Goal: Task Accomplishment & Management: Manage account settings

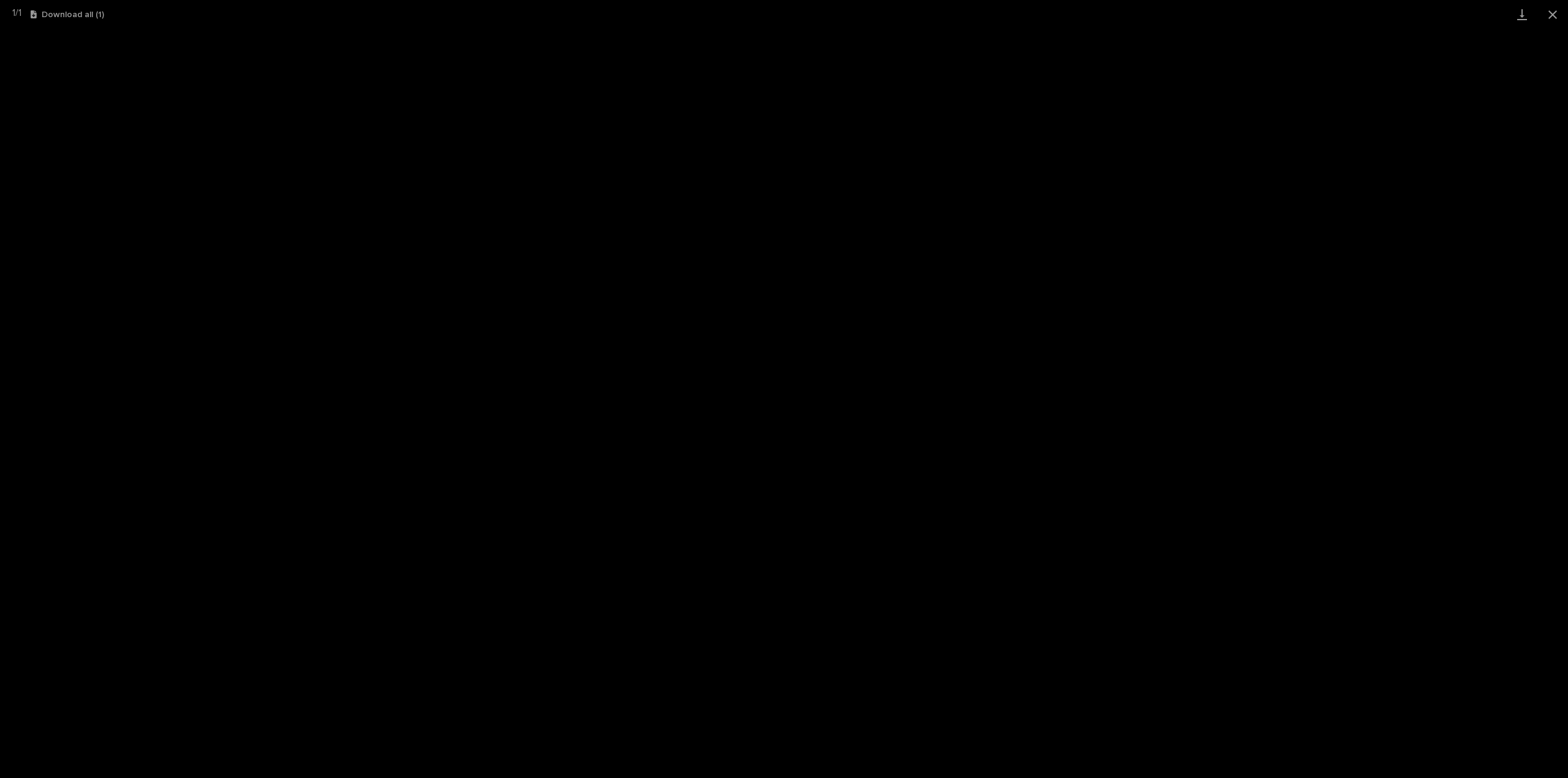
scroll to position [86, 0]
click at [1551, 13] on button "Close gallery" at bounding box center [1553, 14] width 31 height 29
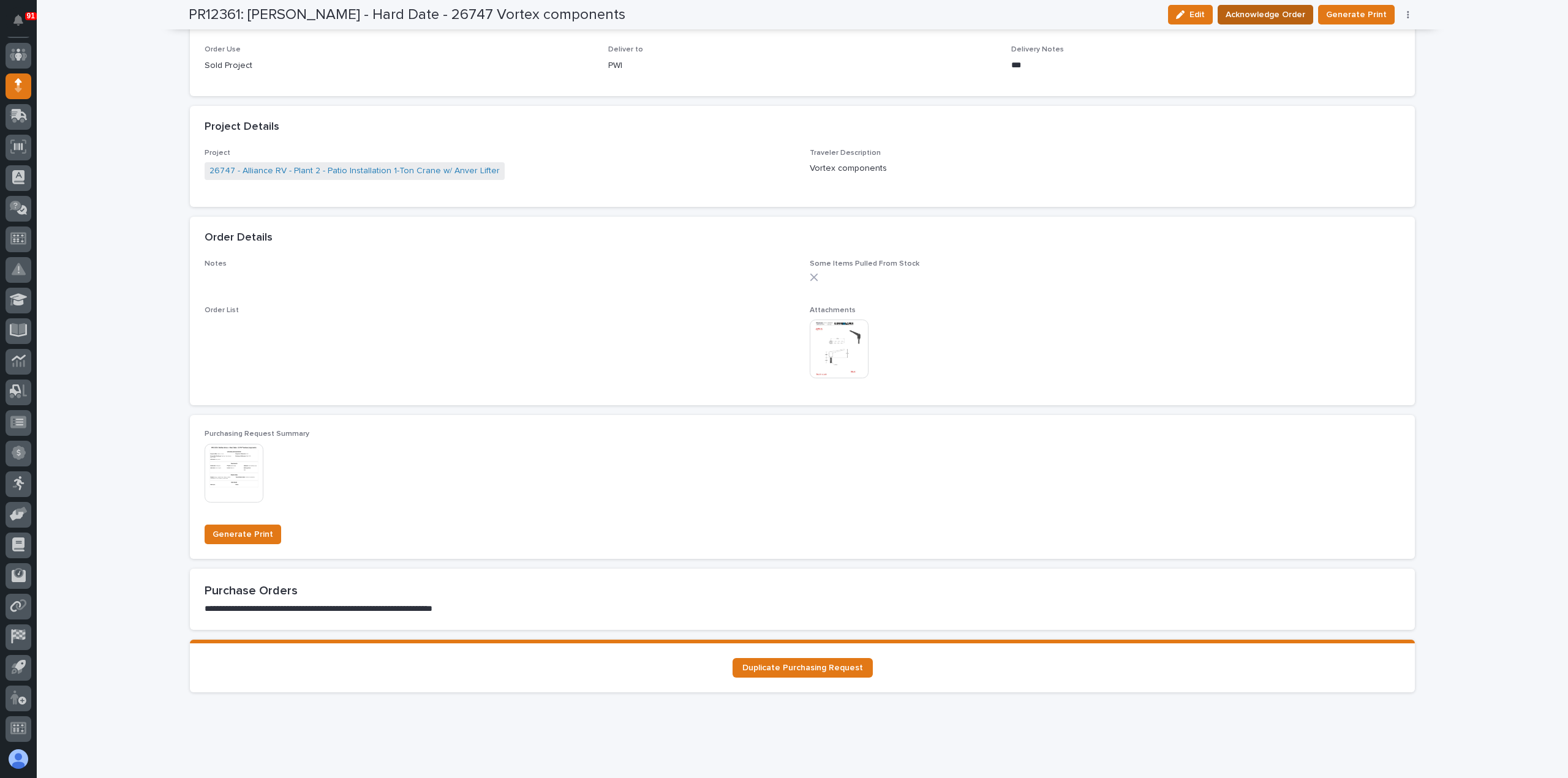
click at [1282, 15] on span "Acknowledge Order" at bounding box center [1265, 15] width 80 height 15
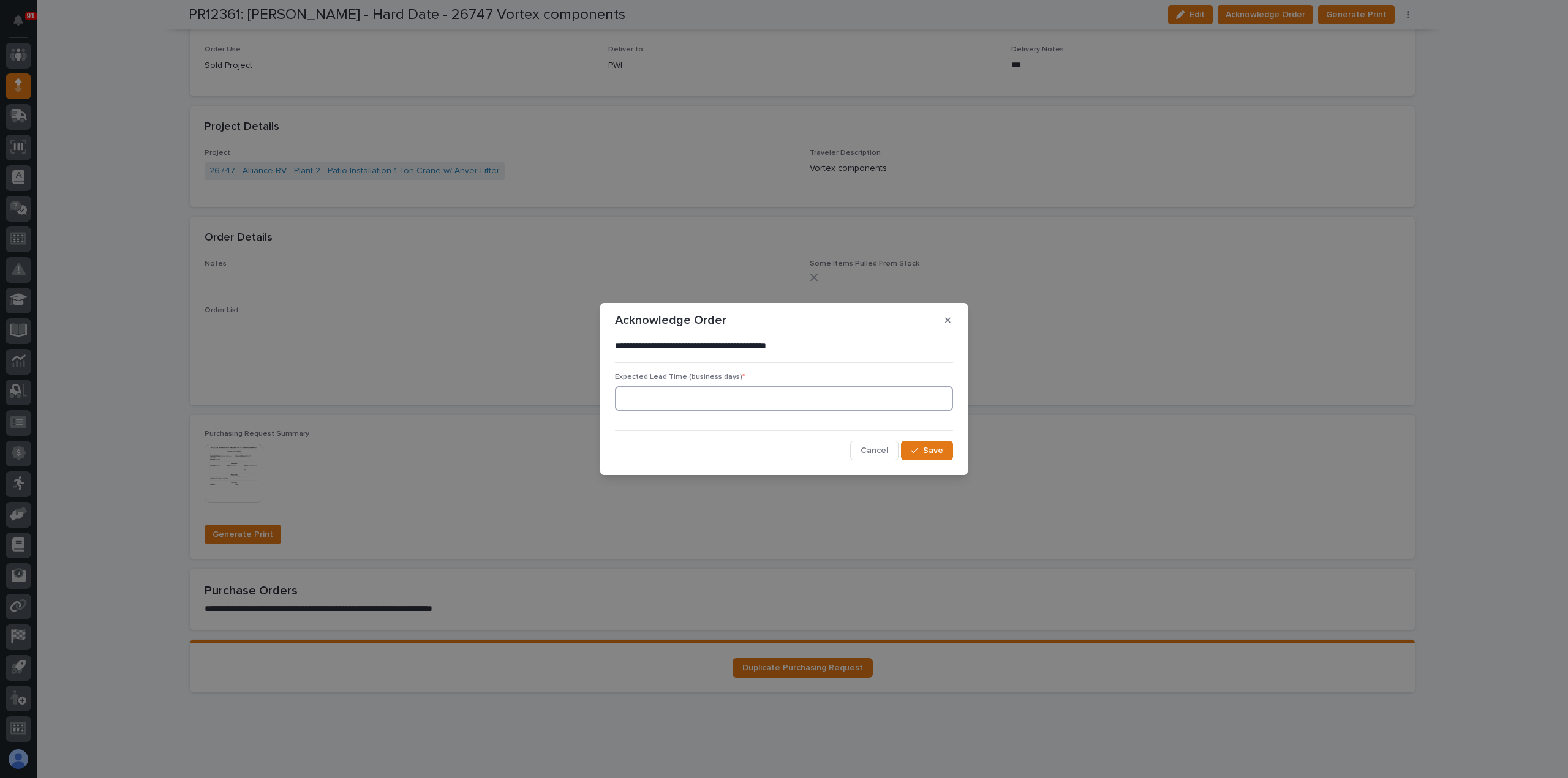
click at [796, 393] on input at bounding box center [784, 398] width 338 height 25
type input "2"
click at [949, 443] on button "Save" at bounding box center [927, 450] width 52 height 19
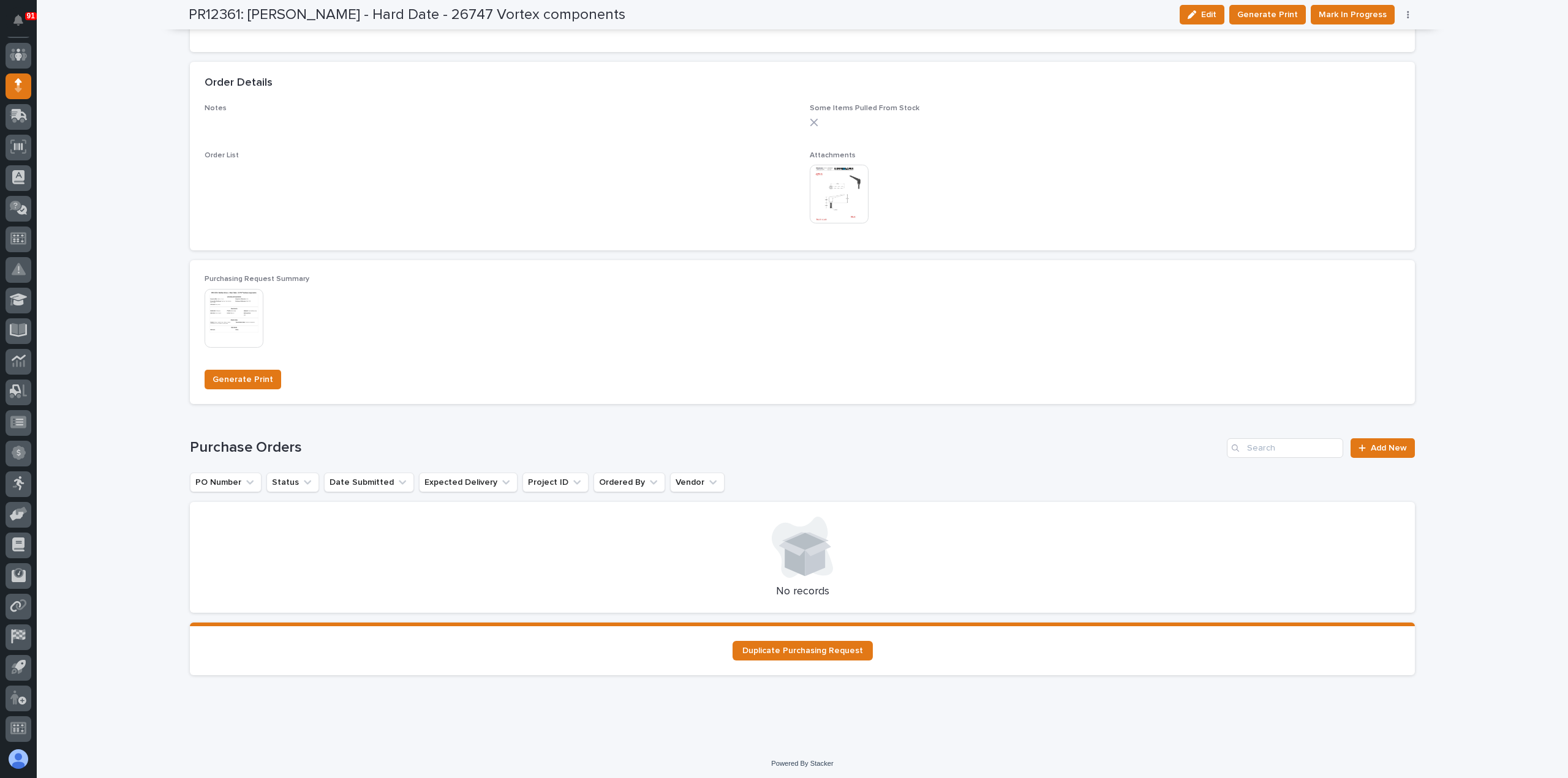
scroll to position [843, 0]
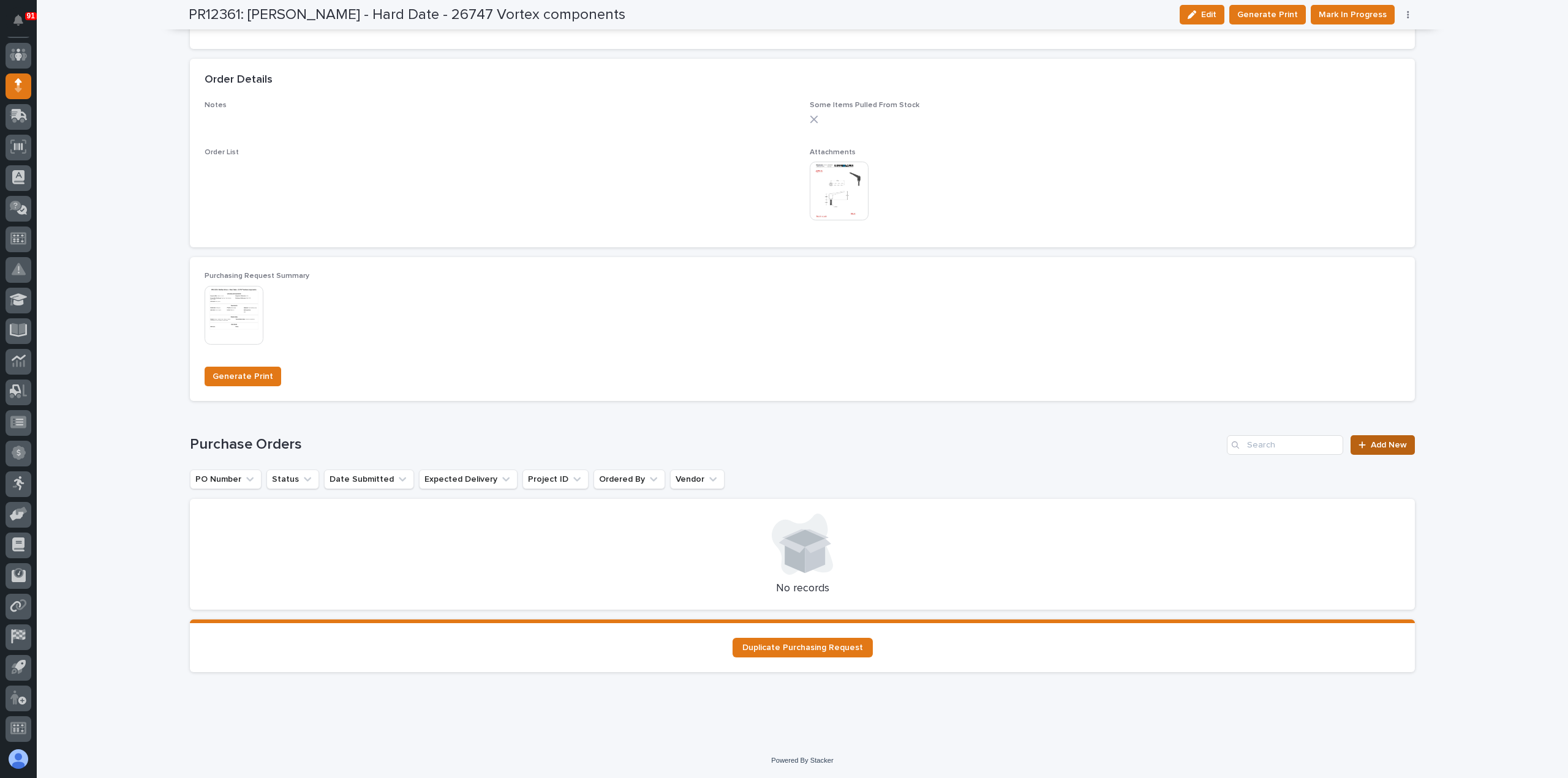
click at [1373, 442] on span "Add New" at bounding box center [1389, 444] width 36 height 9
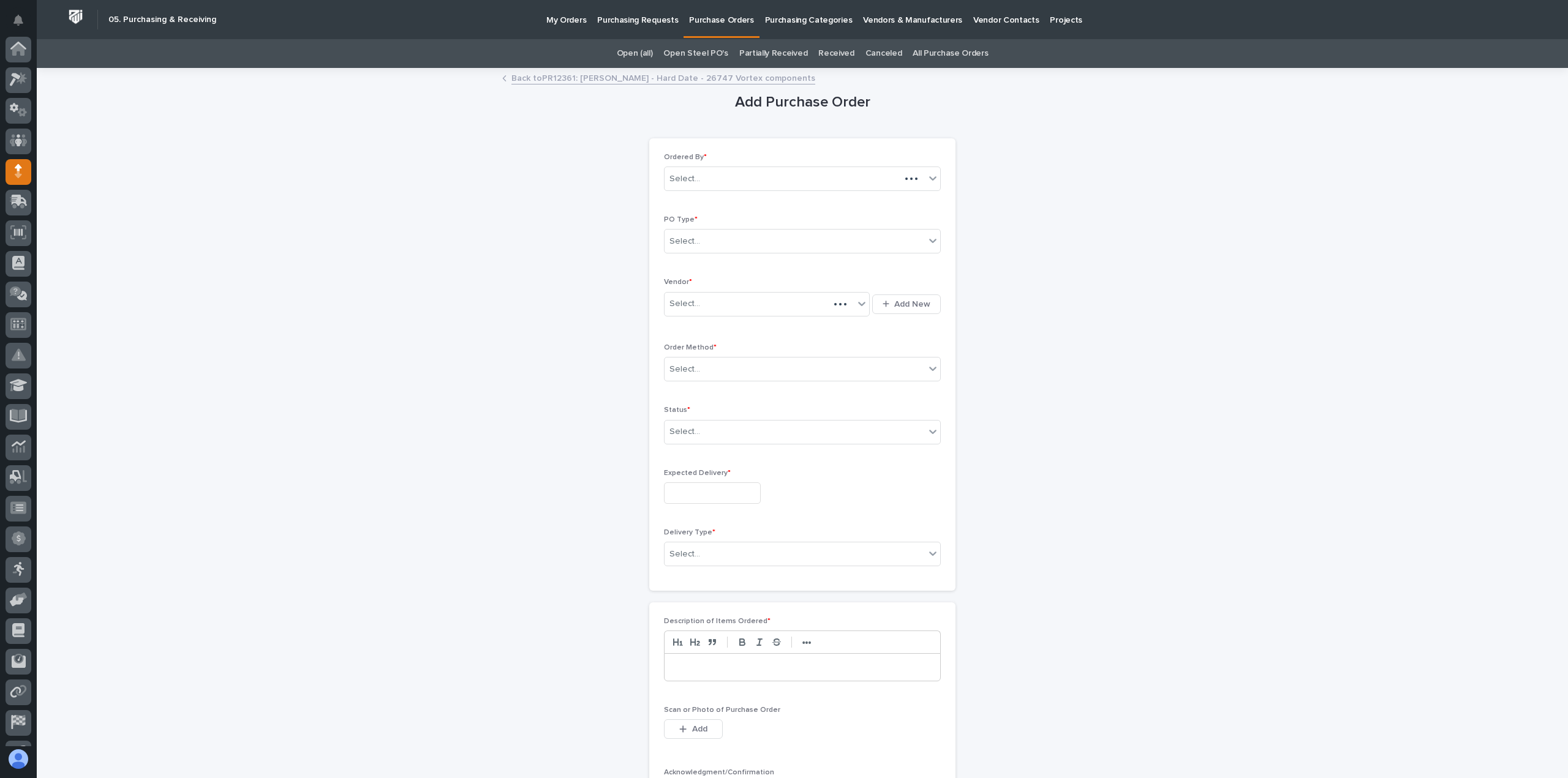
scroll to position [86, 0]
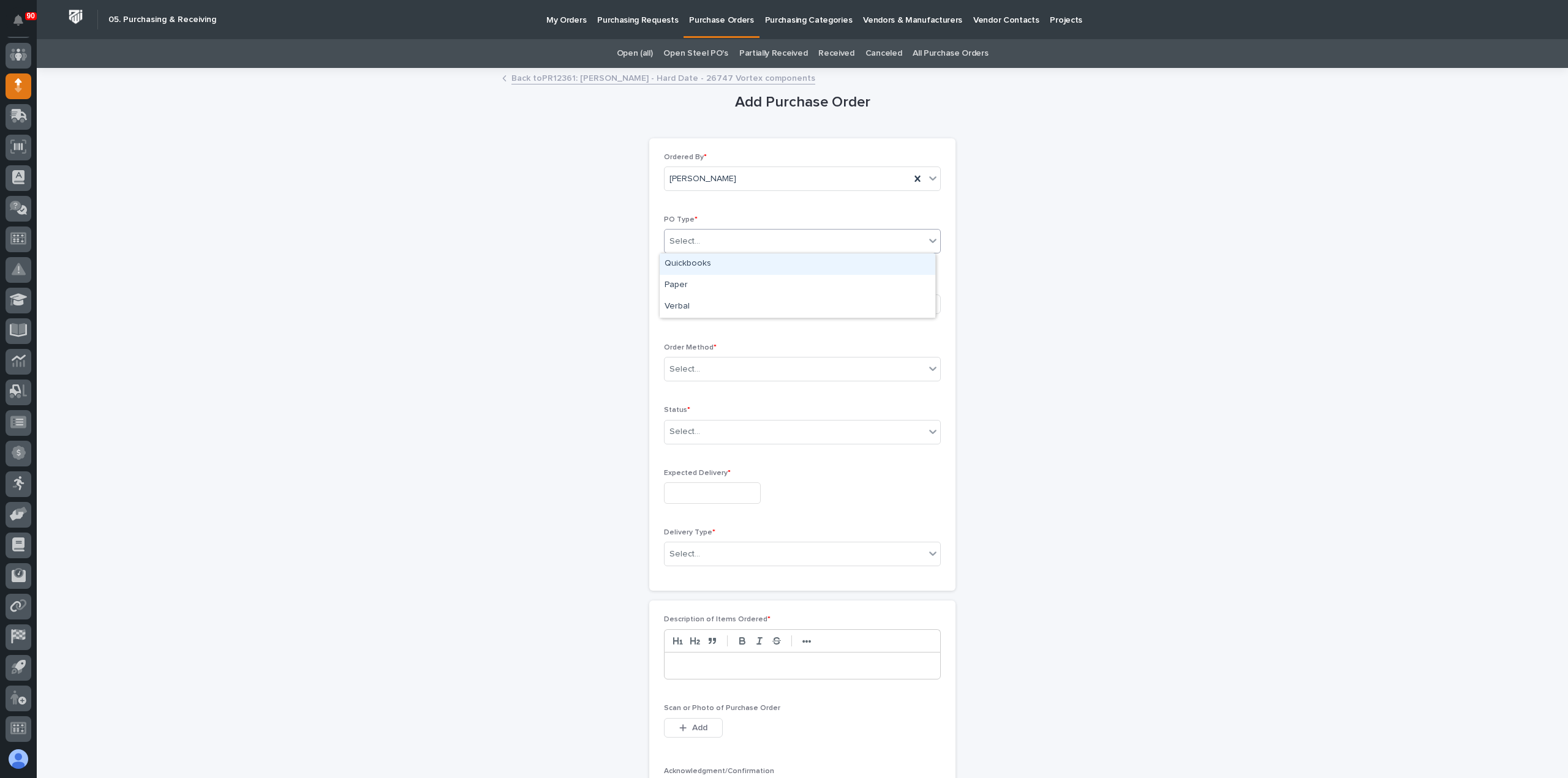
click at [730, 243] on div "Select..." at bounding box center [794, 241] width 260 height 20
drag, startPoint x: 705, startPoint y: 272, endPoint x: 695, endPoint y: 286, distance: 17.2
click at [694, 286] on div "Paper" at bounding box center [797, 285] width 275 height 21
click at [698, 305] on div "Select..." at bounding box center [759, 304] width 189 height 20
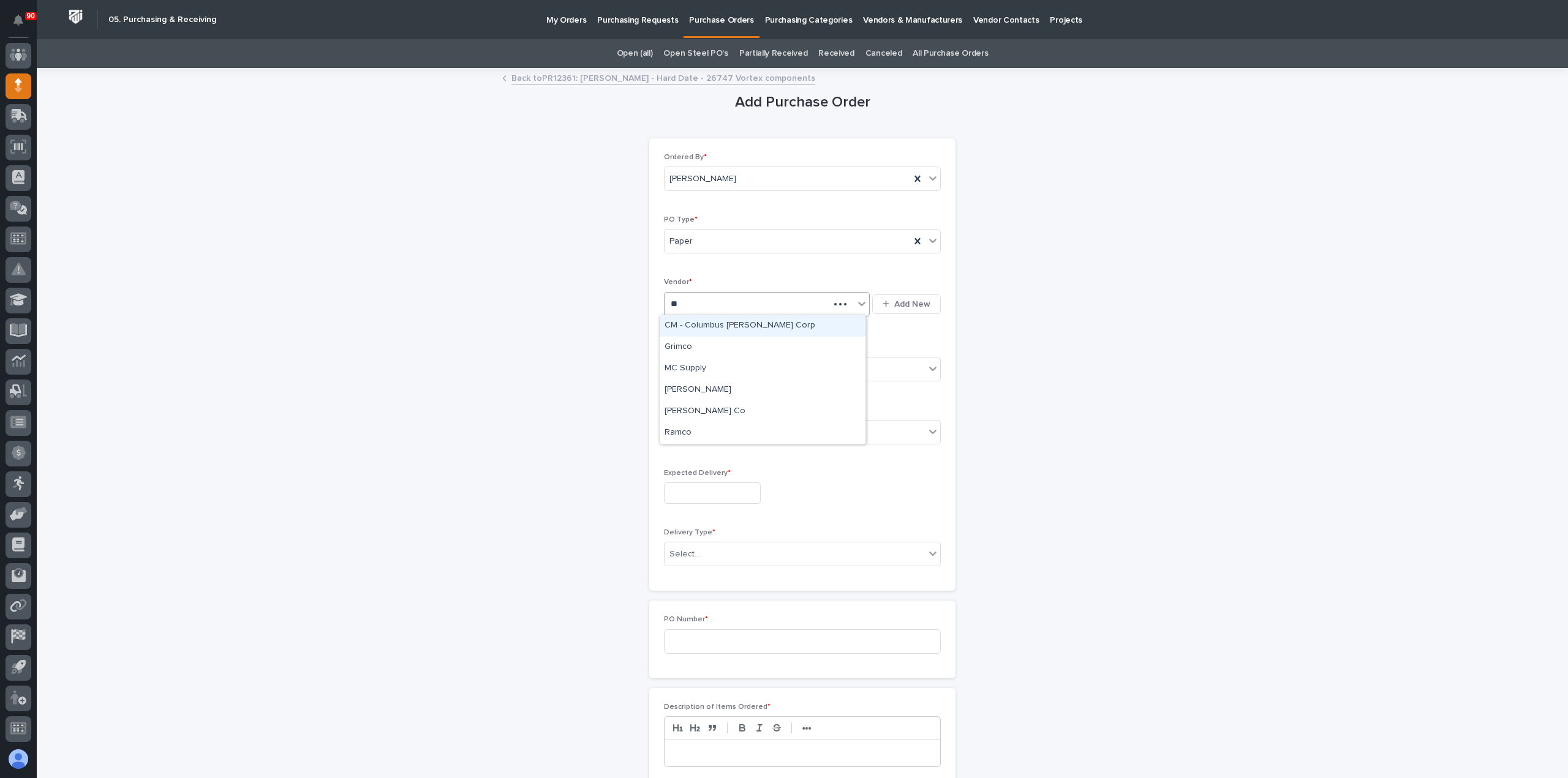
type input "***"
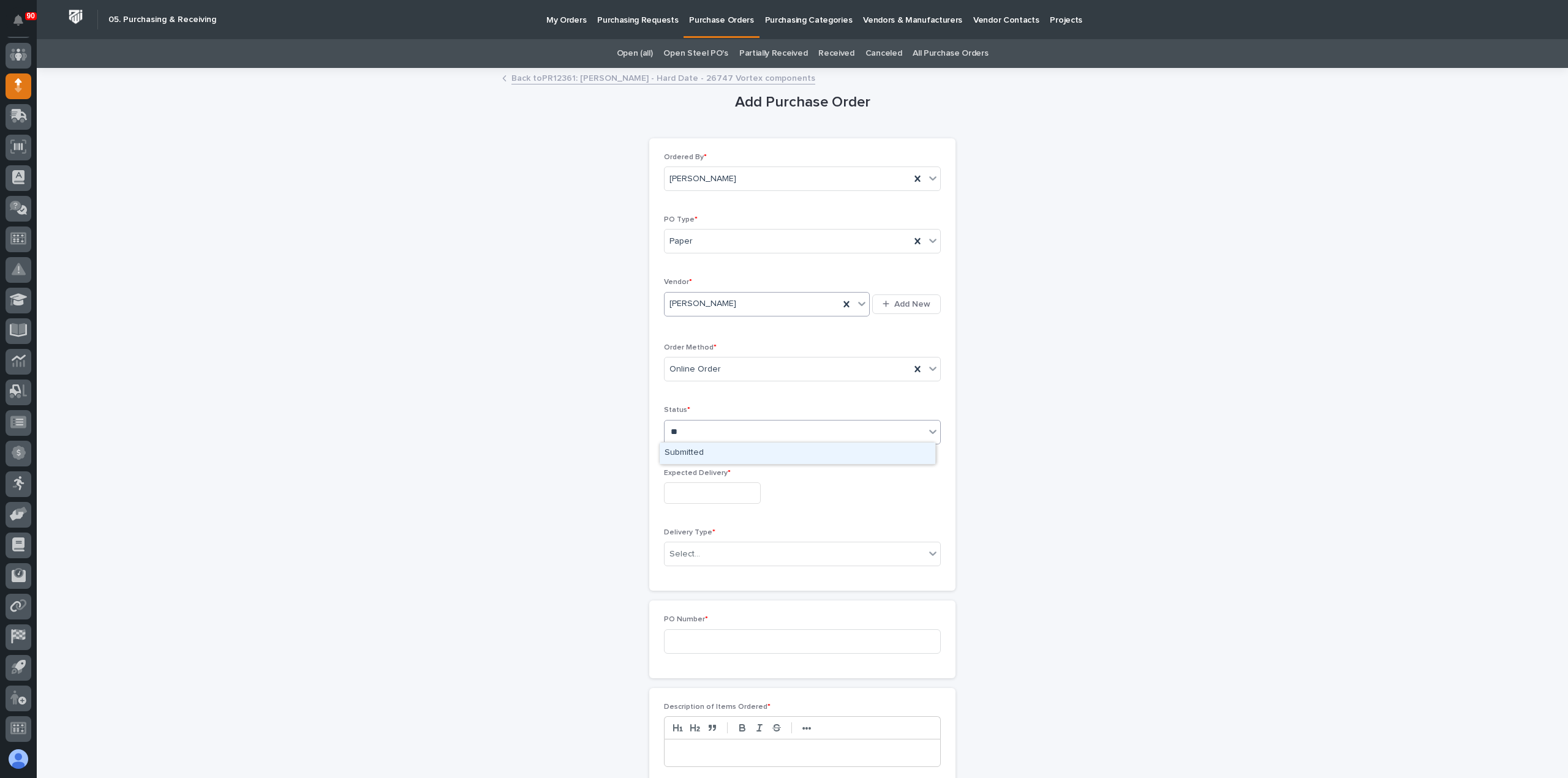
type input "***"
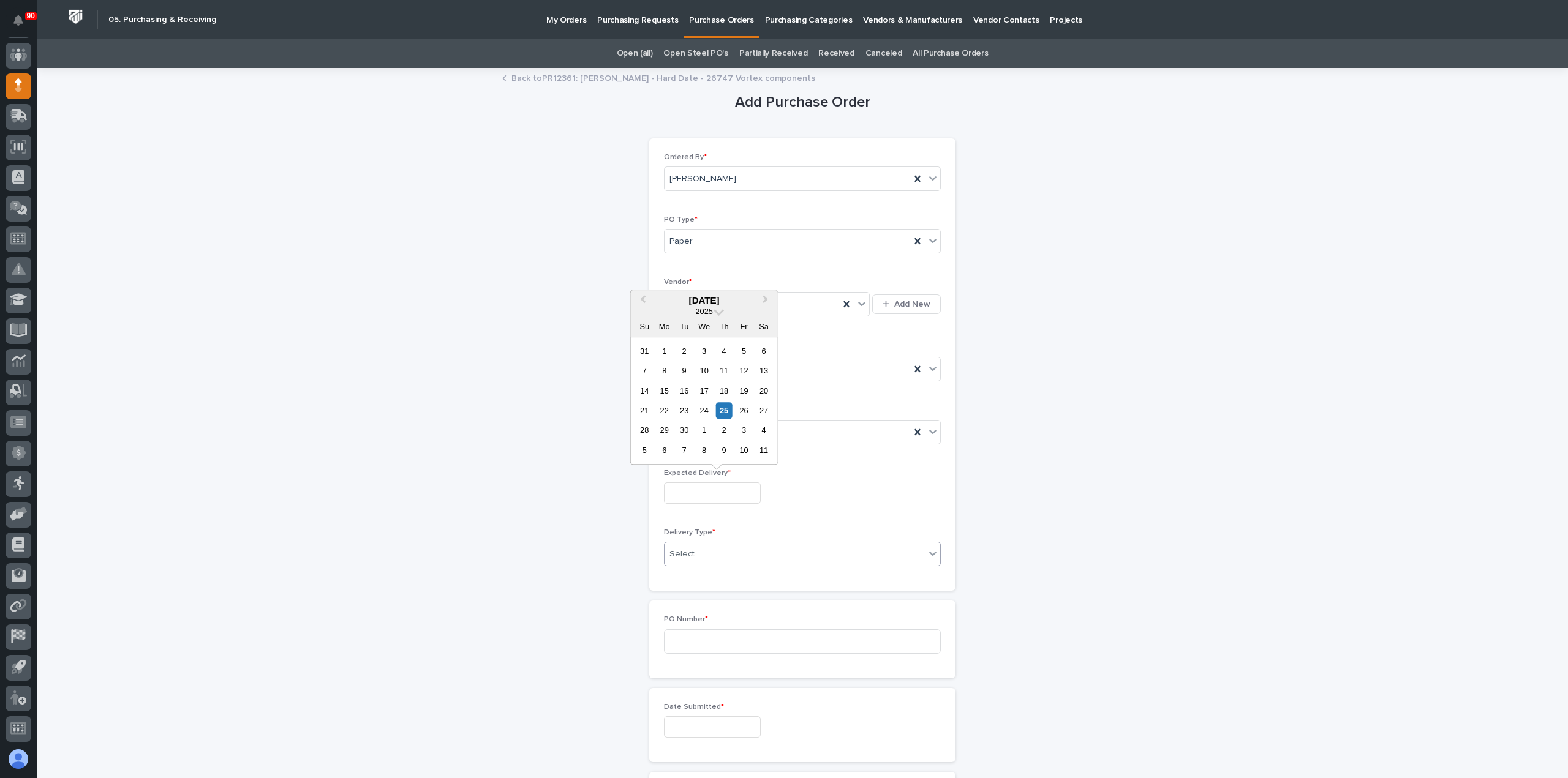
click at [721, 491] on input "text" at bounding box center [712, 493] width 97 height 21
click at [740, 411] on div "26" at bounding box center [744, 410] width 17 height 17
type input "**********"
click at [714, 553] on div "Select..." at bounding box center [794, 554] width 260 height 20
drag, startPoint x: 695, startPoint y: 568, endPoint x: 704, endPoint y: 584, distance: 18.4
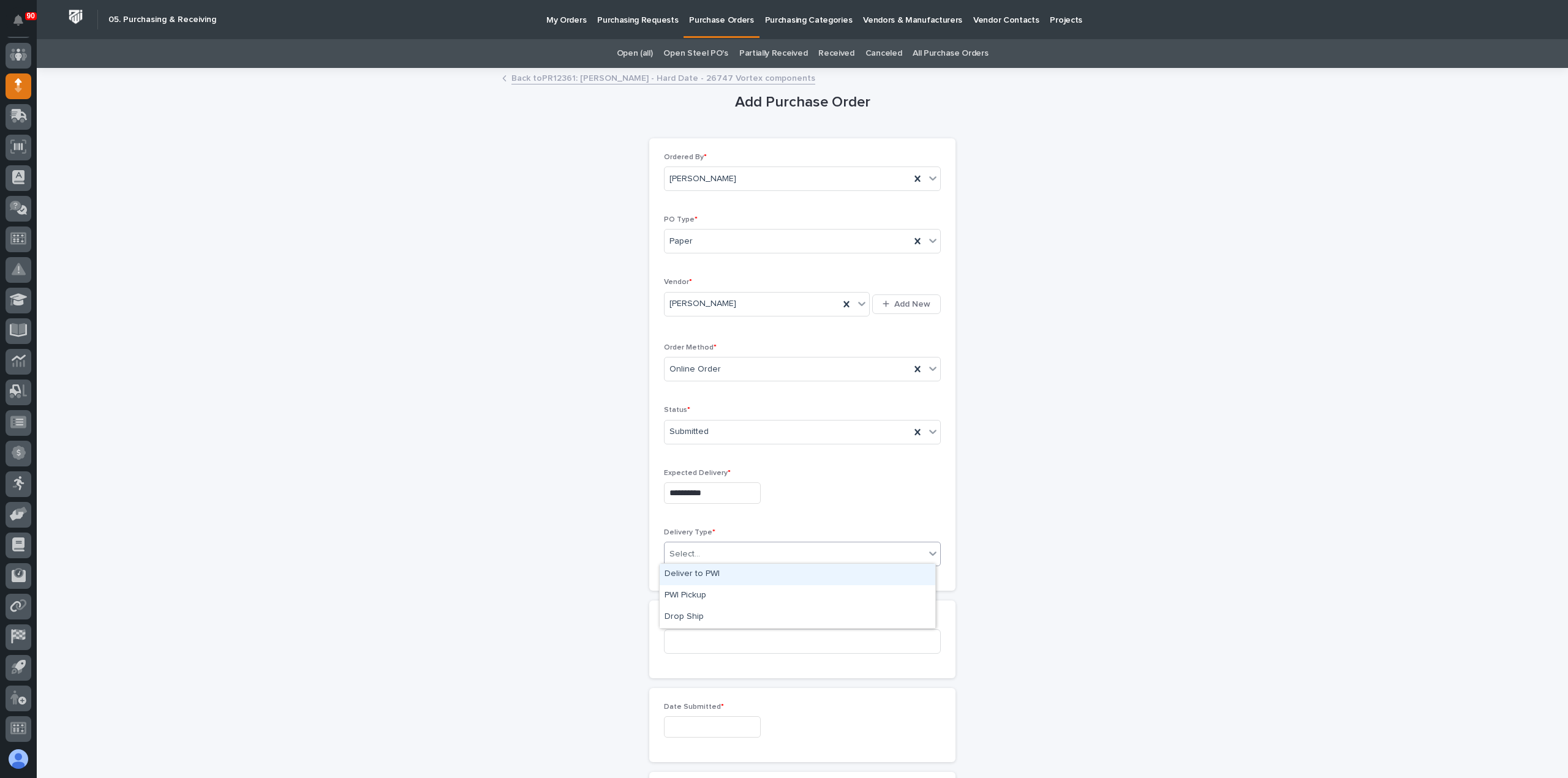
click at [695, 571] on div "Deliver to PWI" at bounding box center [797, 575] width 275 height 21
drag, startPoint x: 699, startPoint y: 635, endPoint x: 707, endPoint y: 636, distance: 8.1
click at [701, 636] on input at bounding box center [802, 642] width 277 height 25
type input "19003"
click at [699, 726] on input "text" at bounding box center [712, 727] width 97 height 21
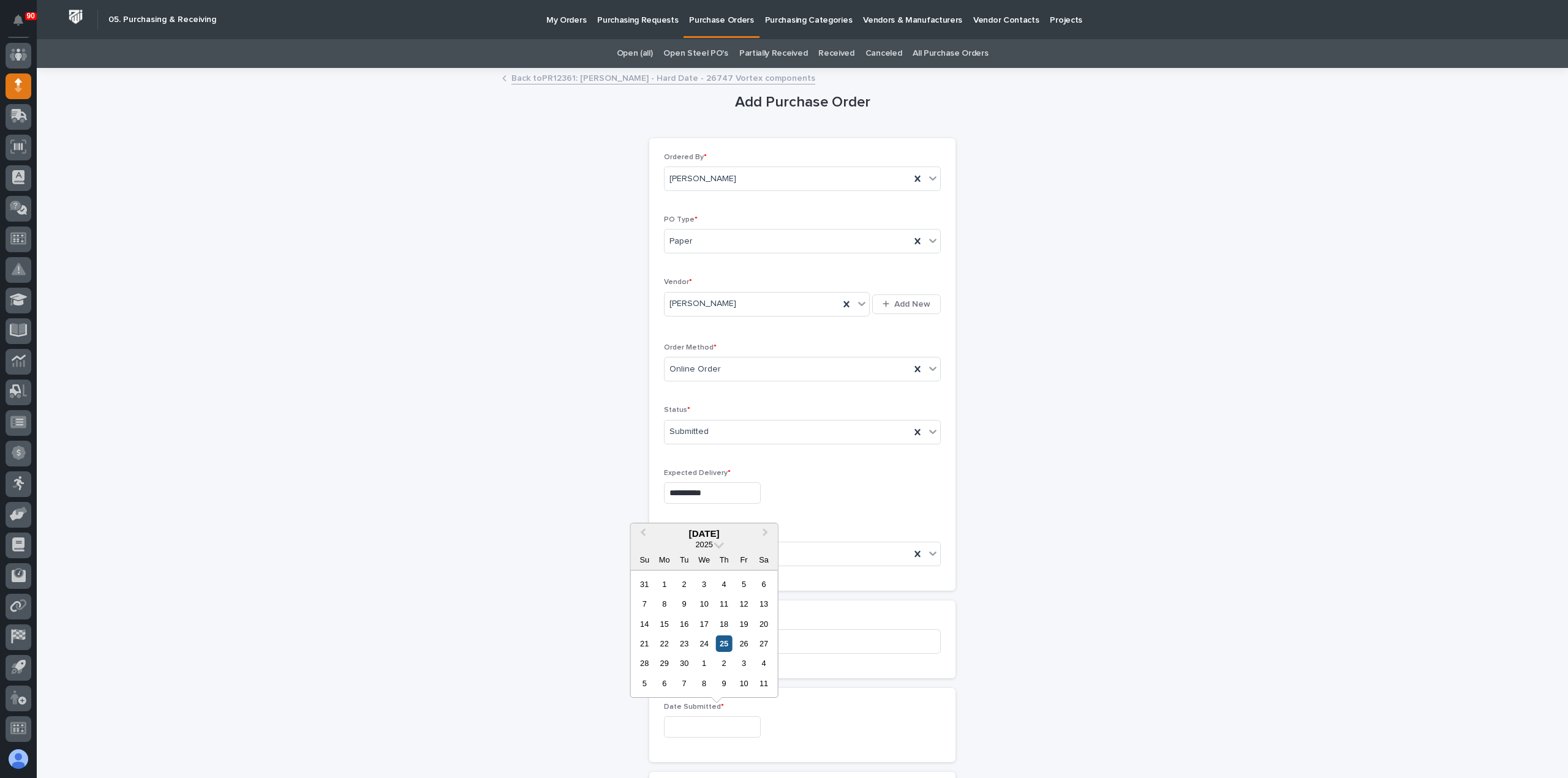
click at [723, 641] on div "25" at bounding box center [724, 644] width 17 height 17
type input "**********"
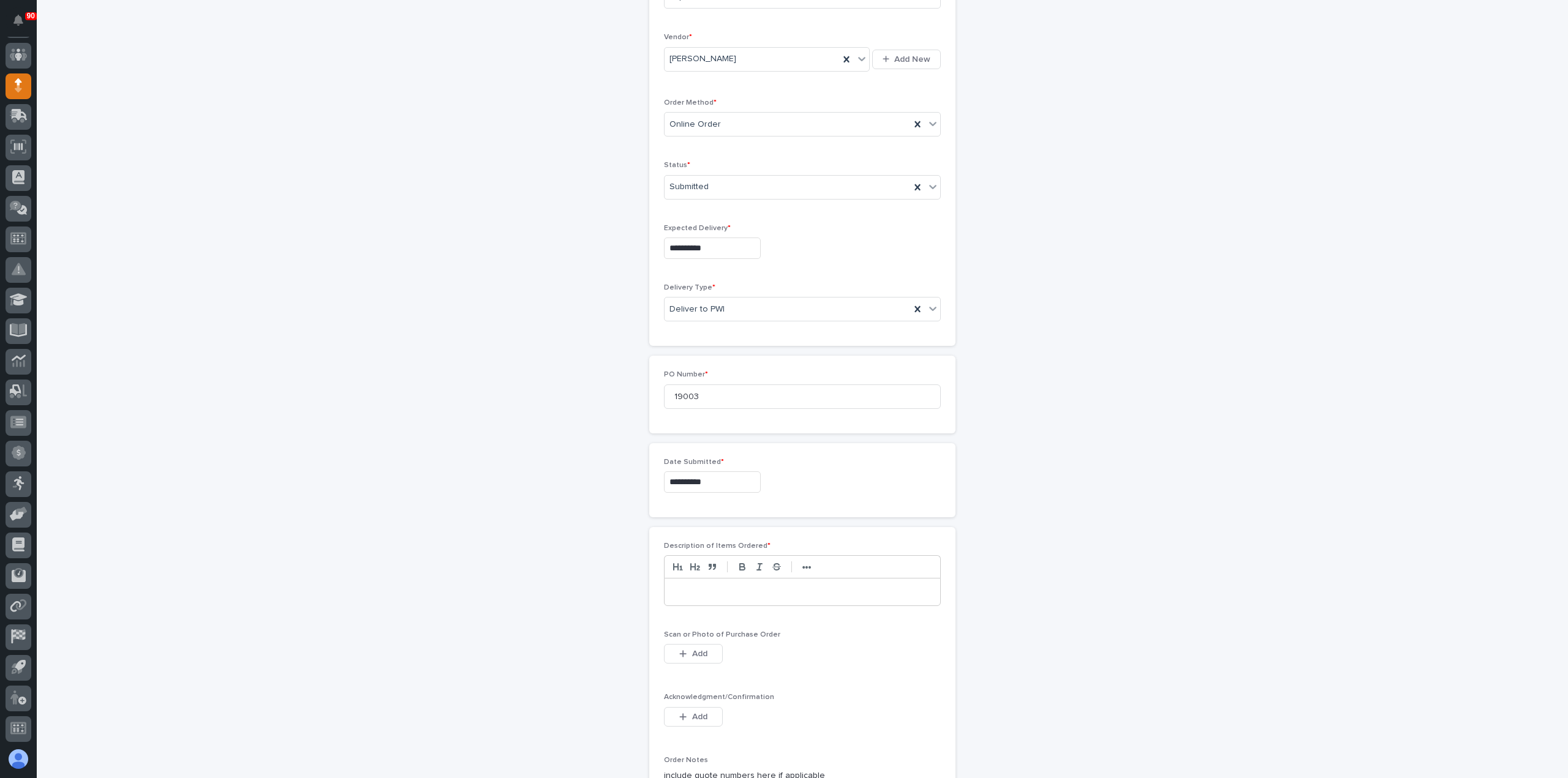
scroll to position [368, 0]
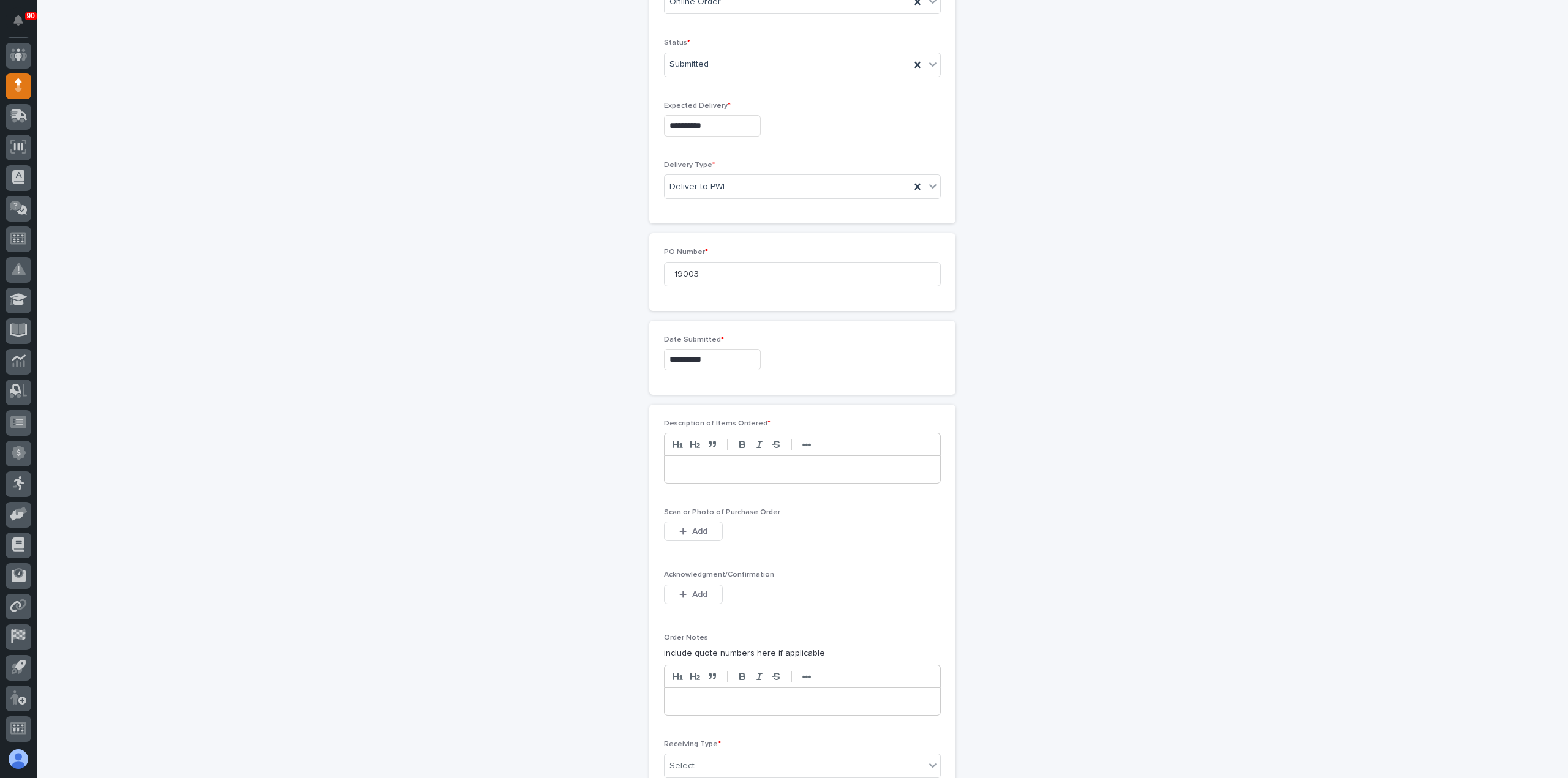
click at [718, 465] on p at bounding box center [802, 469] width 257 height 12
click at [697, 526] on span "Add" at bounding box center [699, 531] width 15 height 11
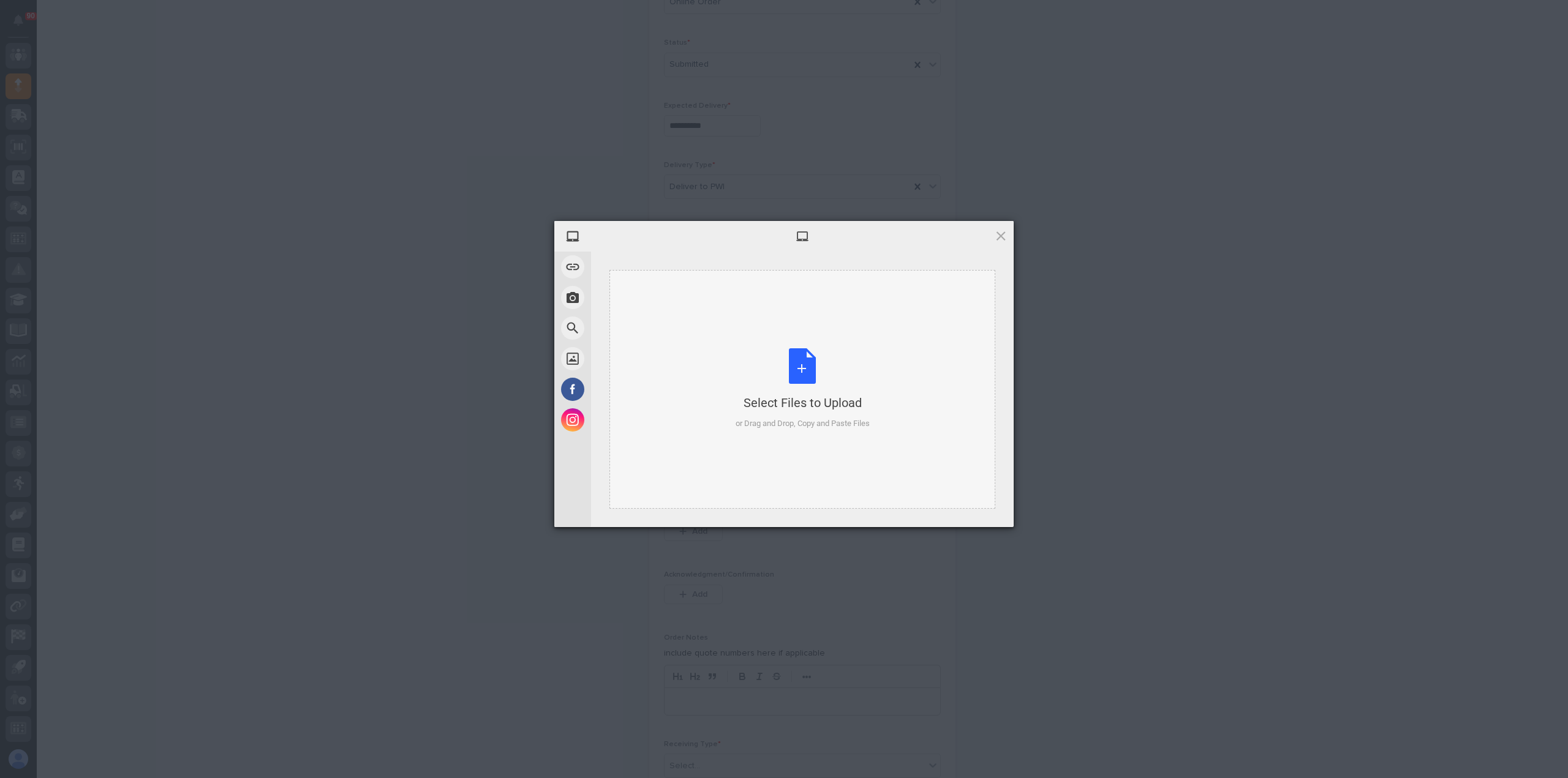
click at [792, 366] on div "Select Files to Upload or Drag and Drop, Copy and Paste Files" at bounding box center [802, 389] width 134 height 82
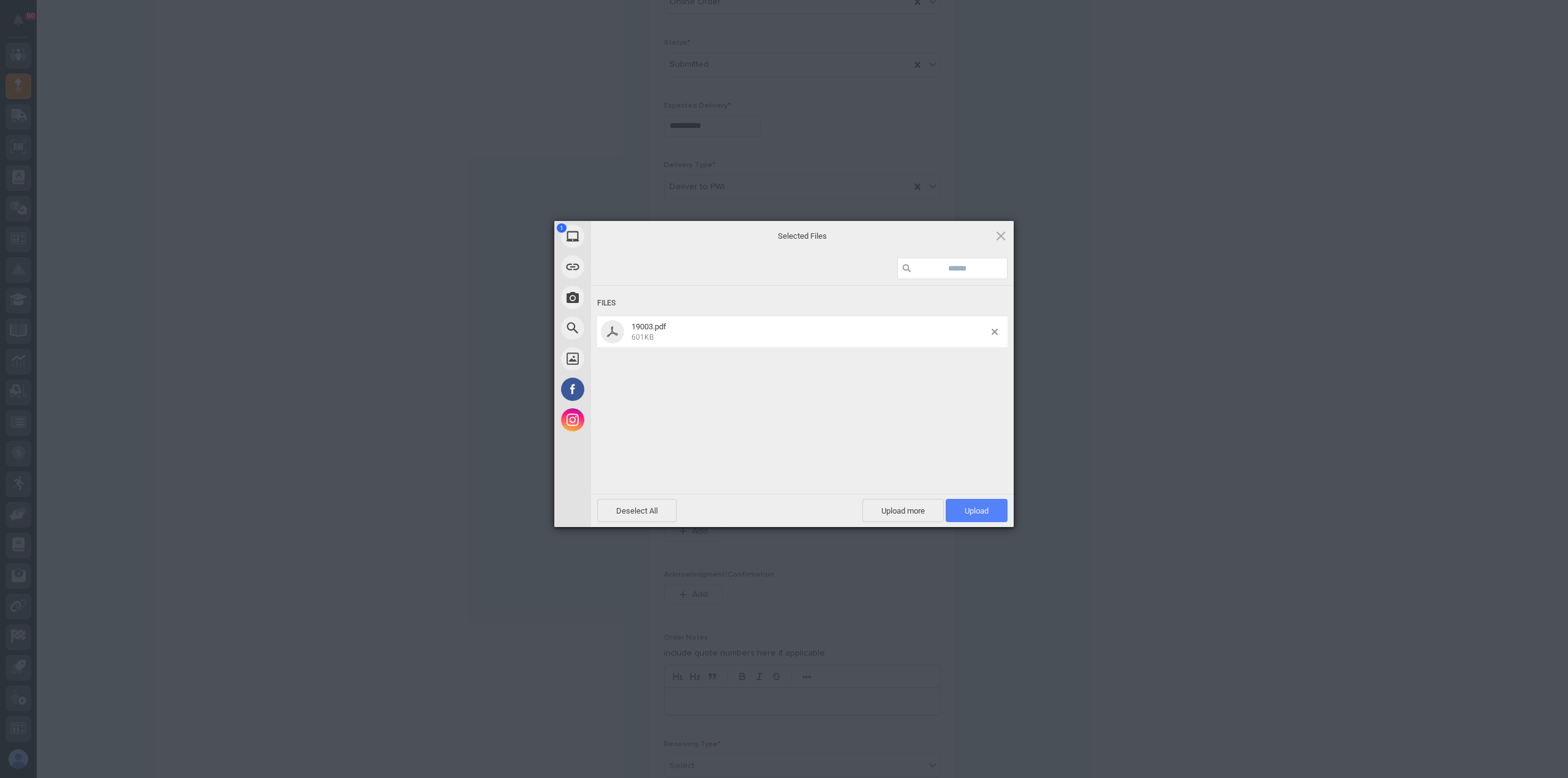
click at [965, 505] on span "Upload 1" at bounding box center [976, 510] width 62 height 23
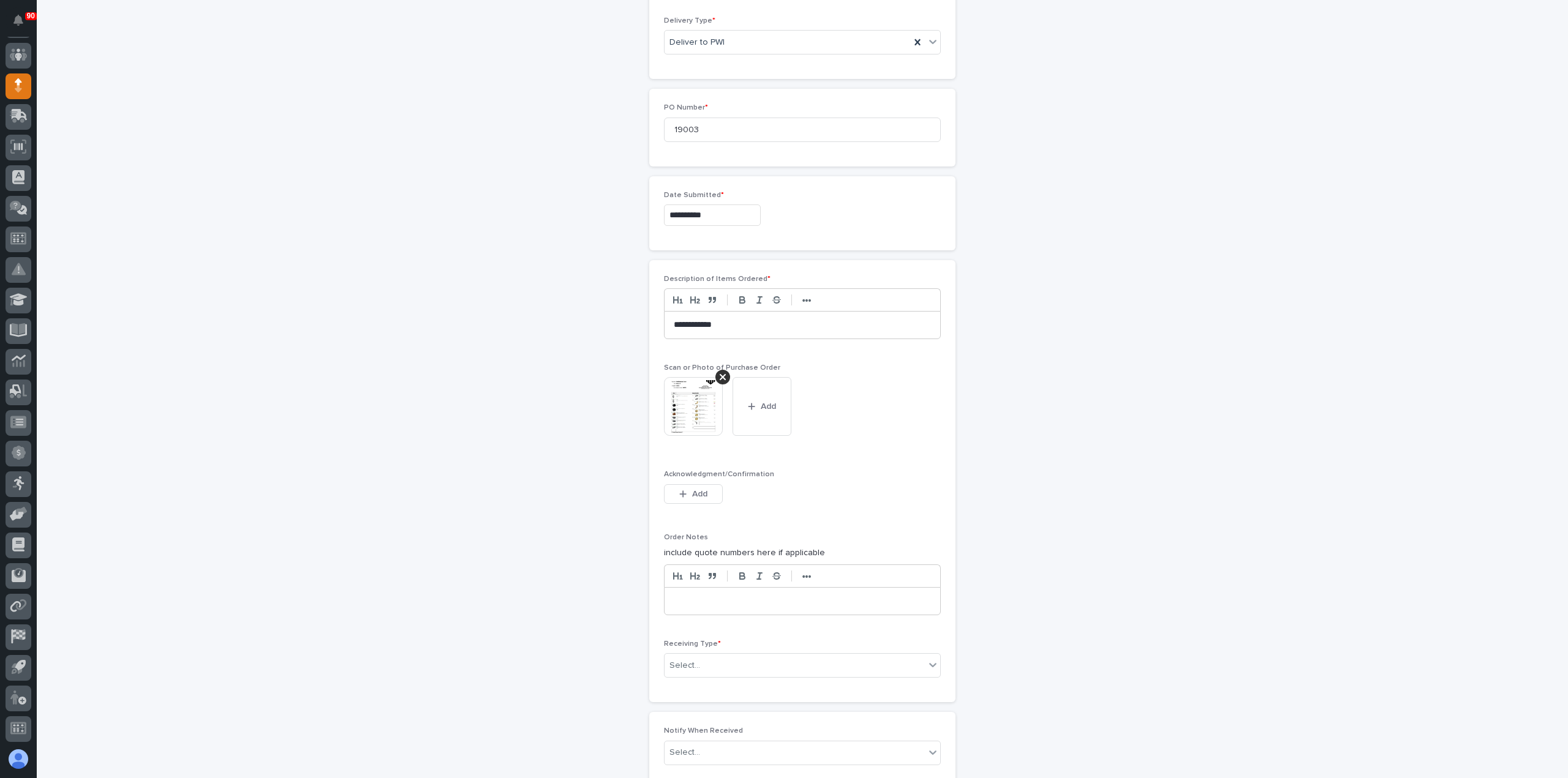
scroll to position [573, 0]
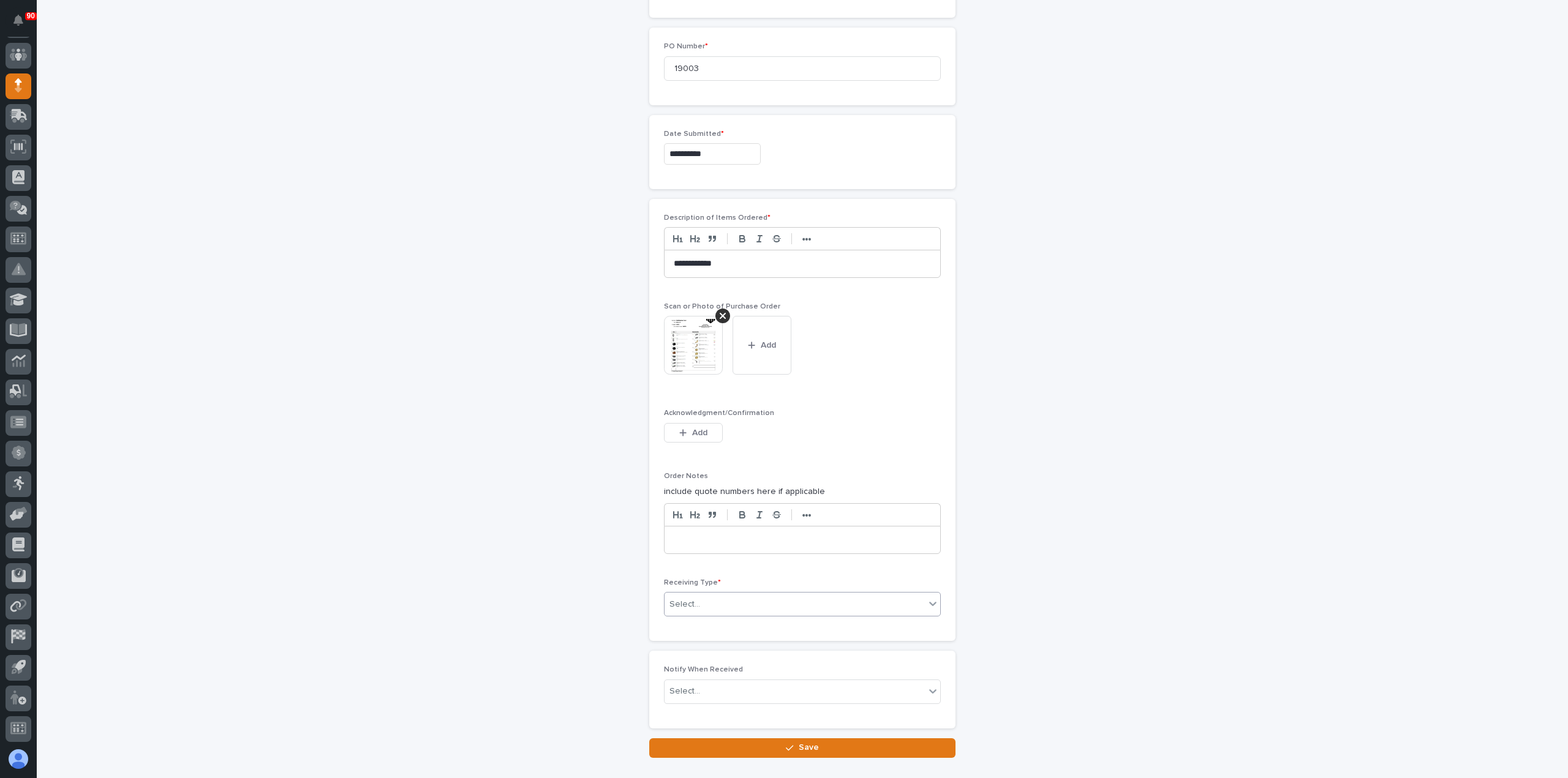
click at [738, 601] on div "Select..." at bounding box center [794, 604] width 260 height 20
click at [692, 683] on div "Deliver to" at bounding box center [797, 687] width 275 height 21
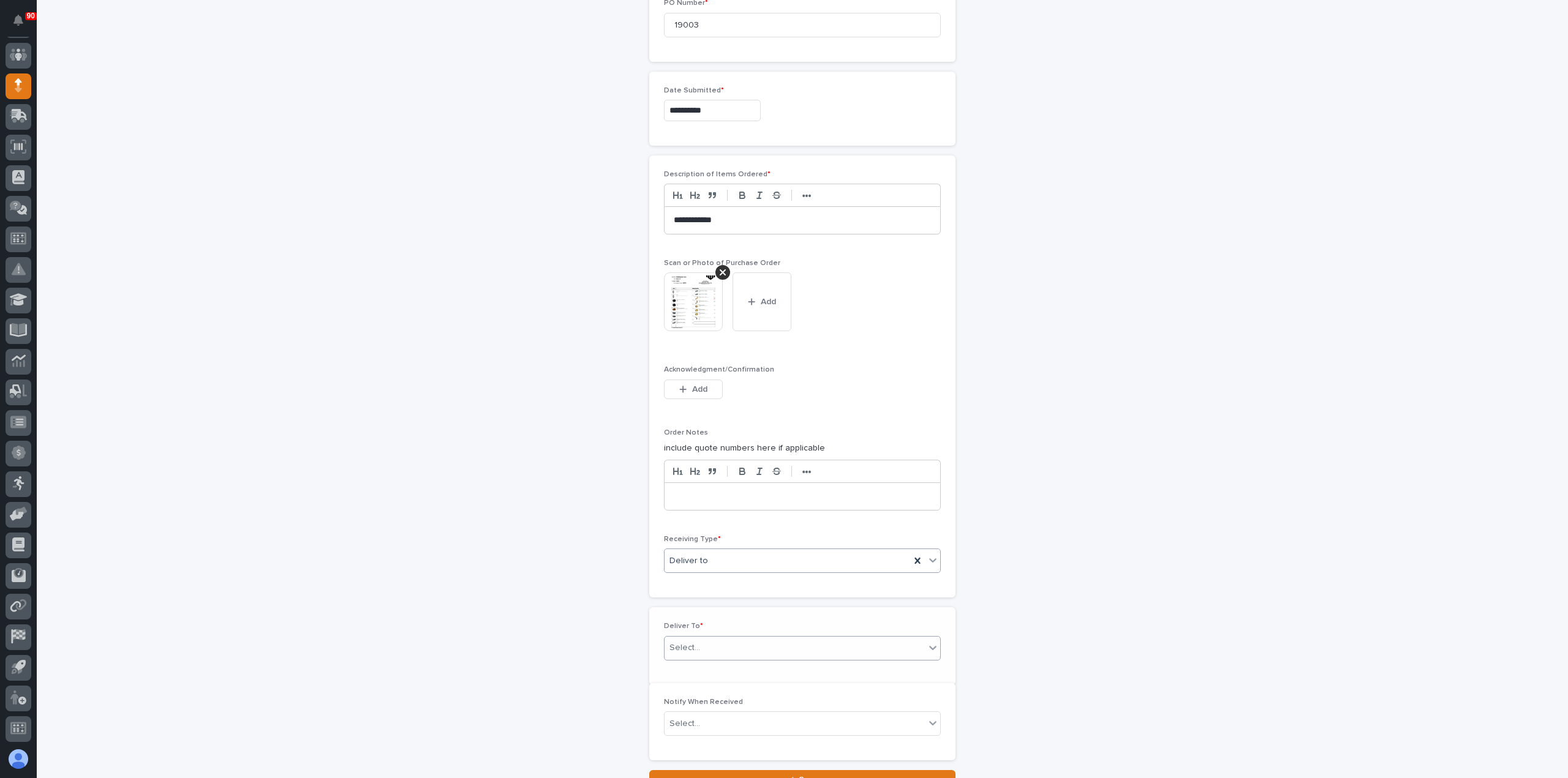
scroll to position [616, 0]
click at [721, 653] on div "Select..." at bounding box center [802, 648] width 277 height 25
type input "*****"
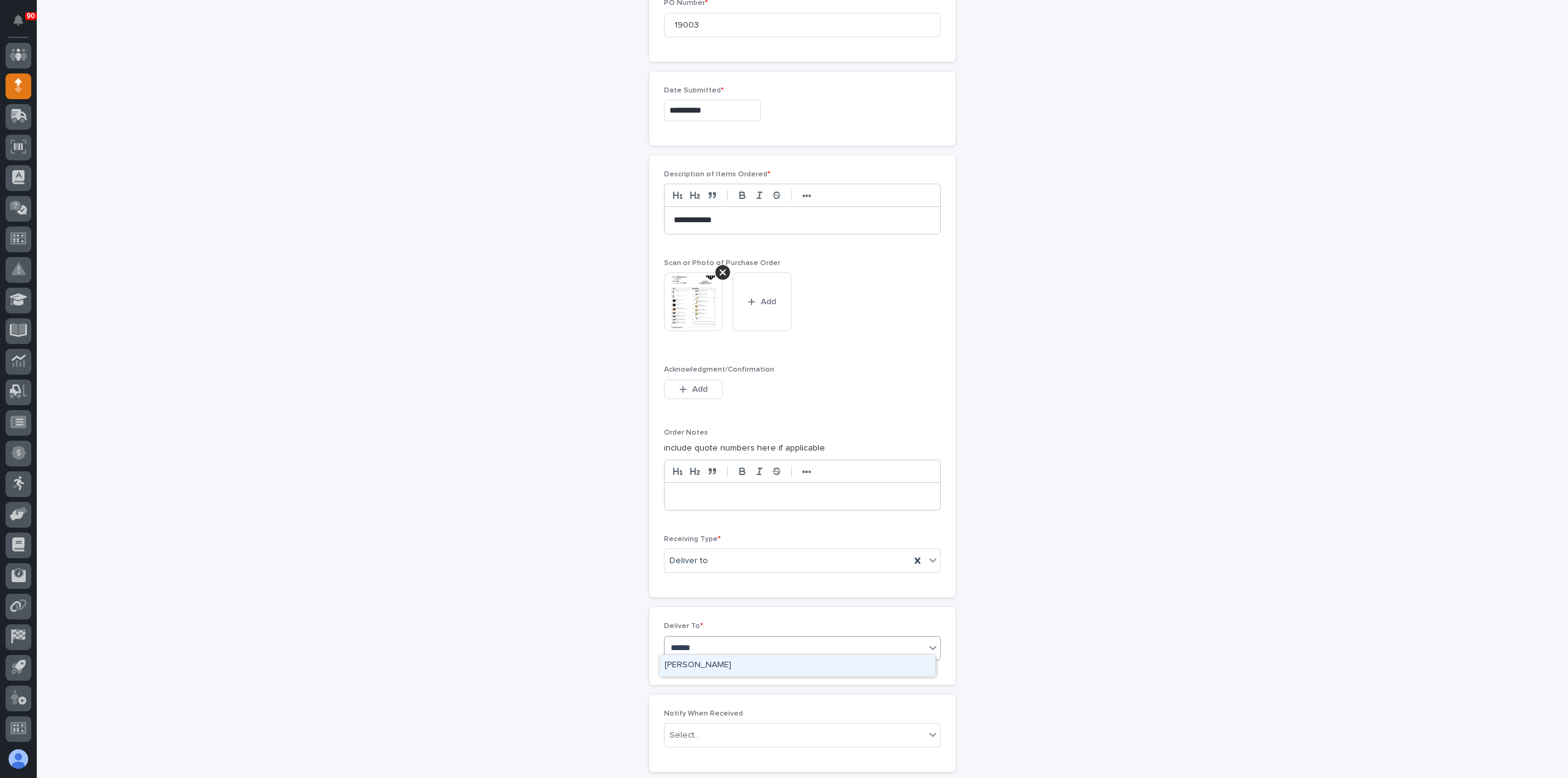
click at [697, 664] on div "[PERSON_NAME]" at bounding box center [797, 666] width 275 height 21
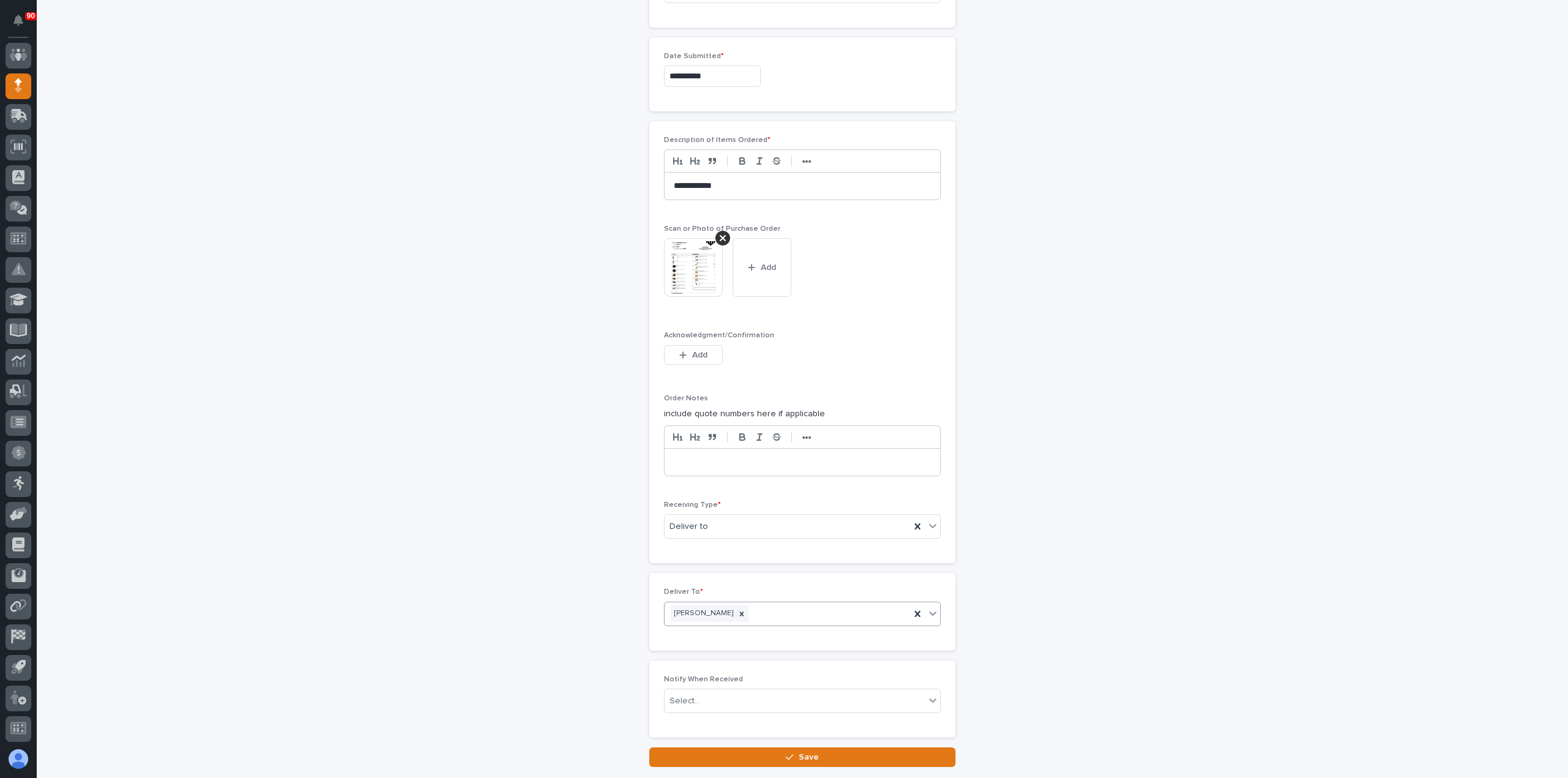
scroll to position [730, 0]
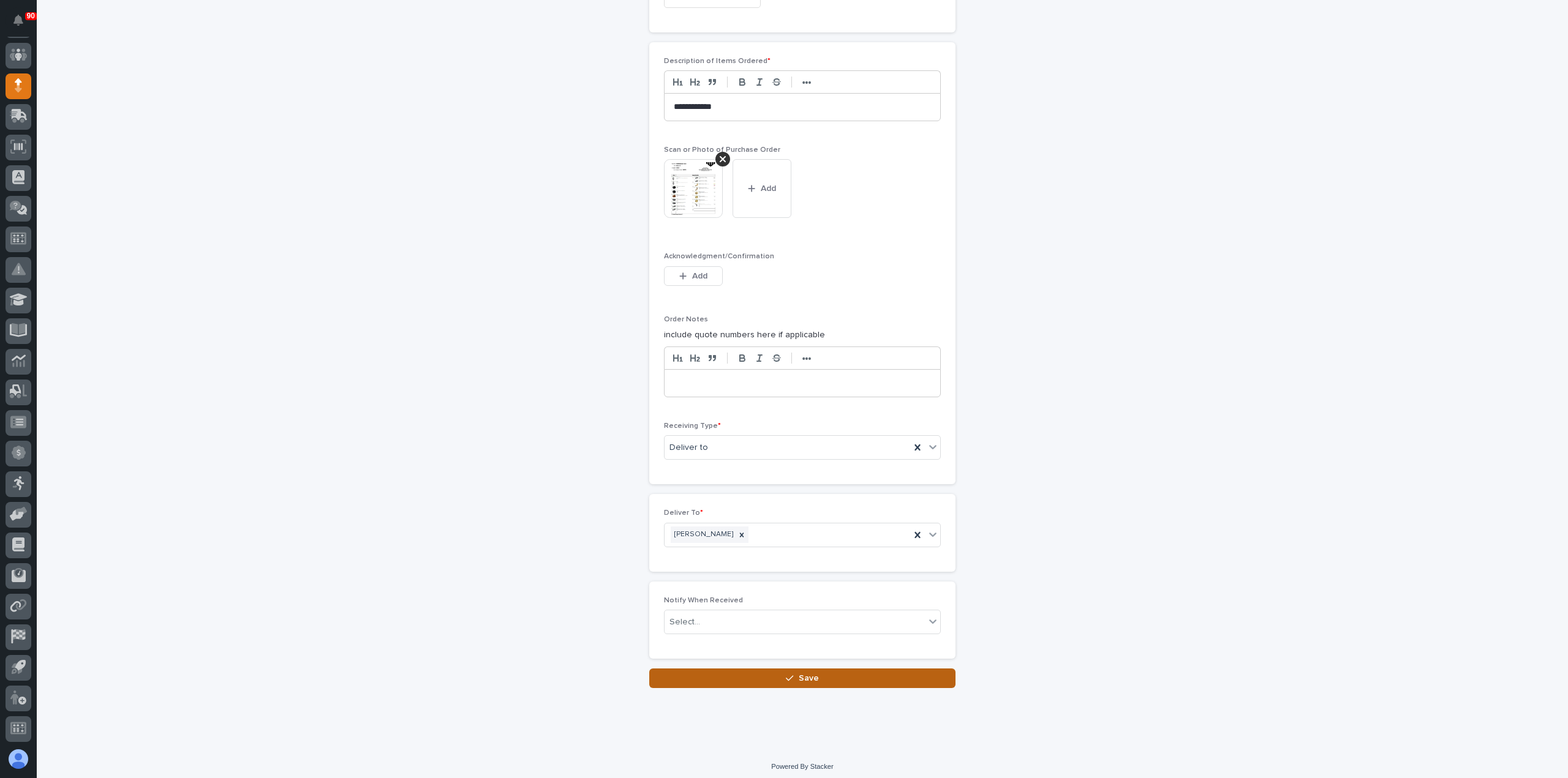
click at [818, 669] on button "Save" at bounding box center [802, 678] width 306 height 19
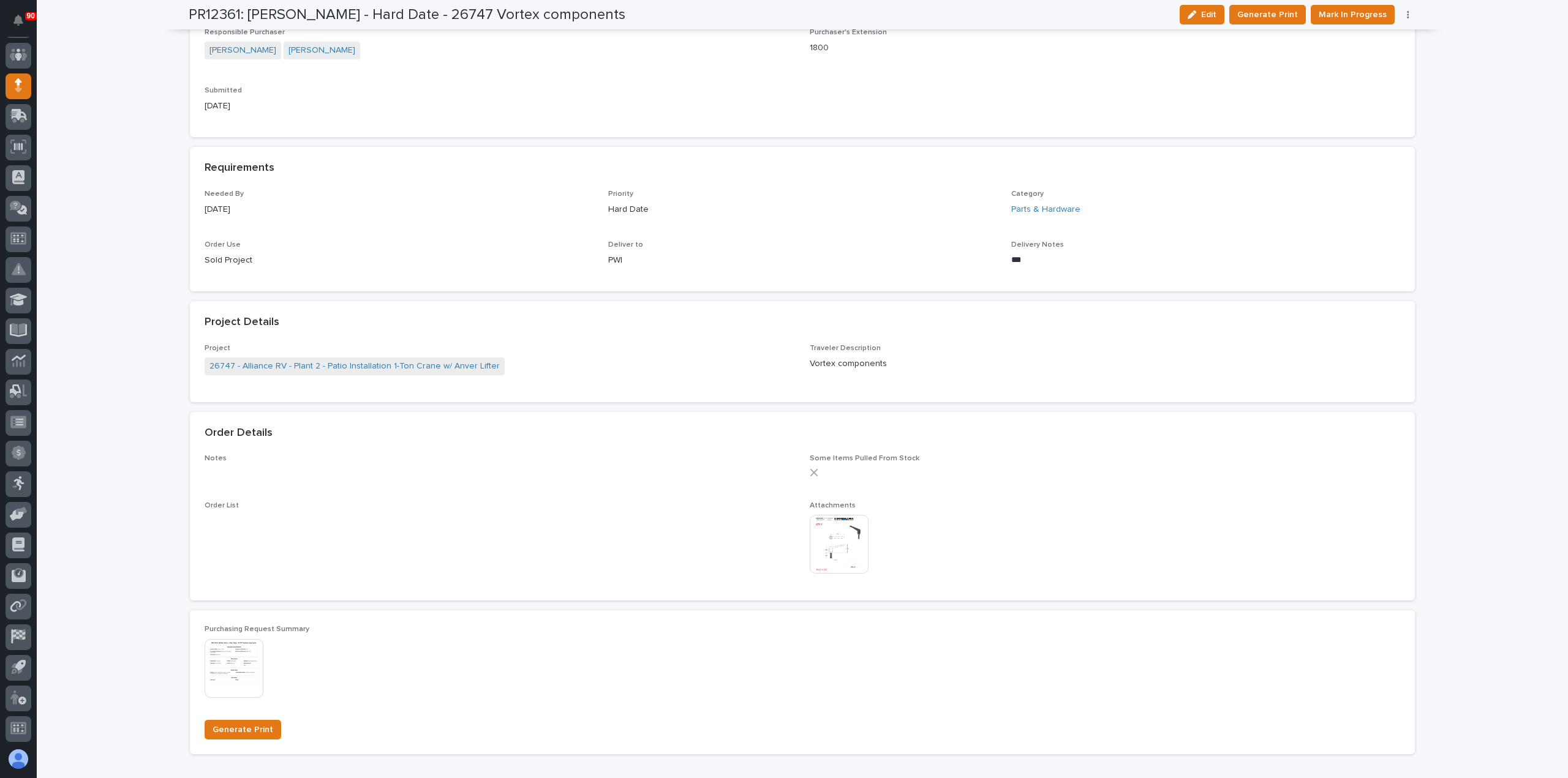
scroll to position [612, 0]
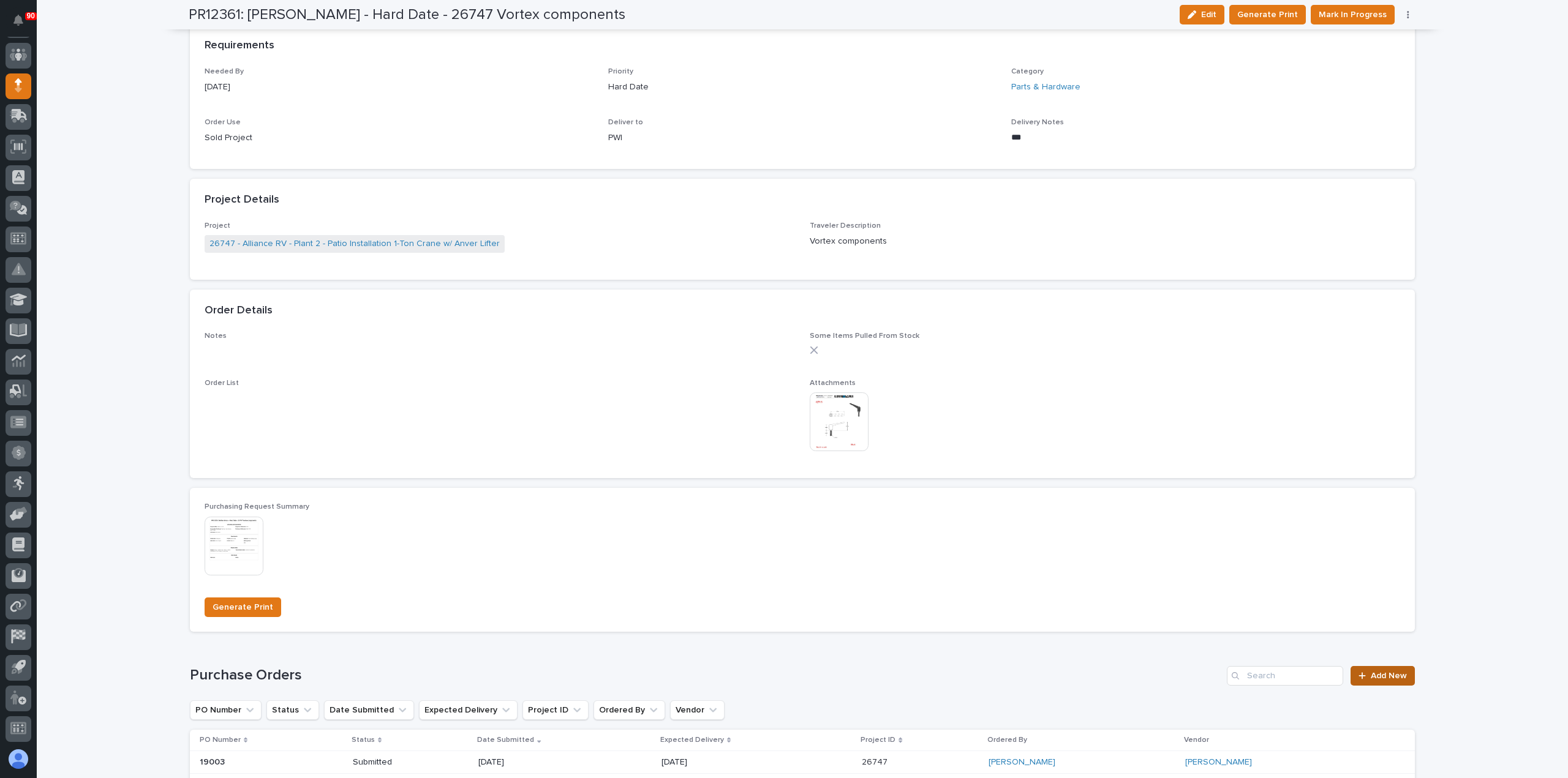
click at [1379, 675] on span "Add New" at bounding box center [1389, 676] width 36 height 9
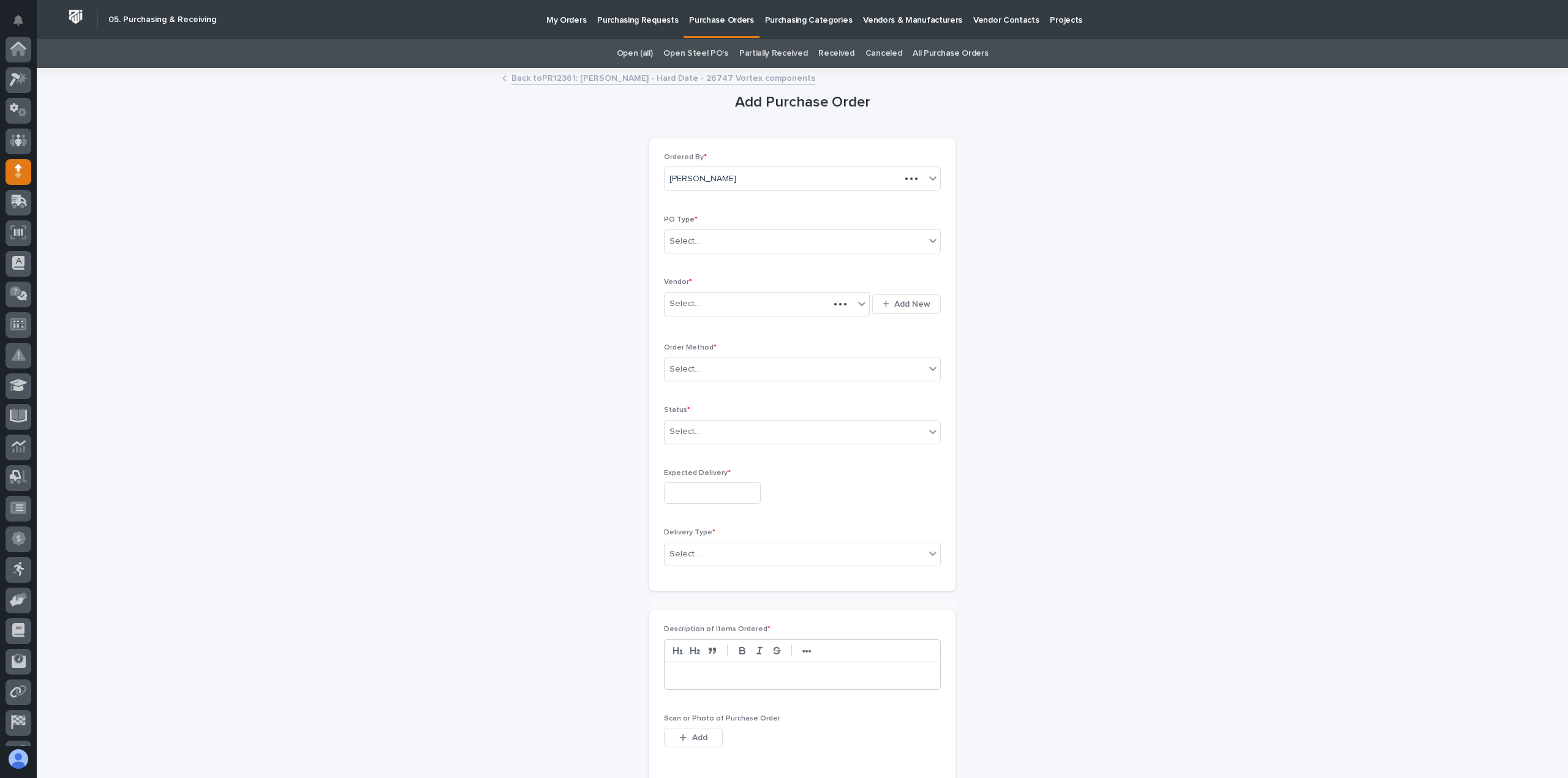
scroll to position [86, 0]
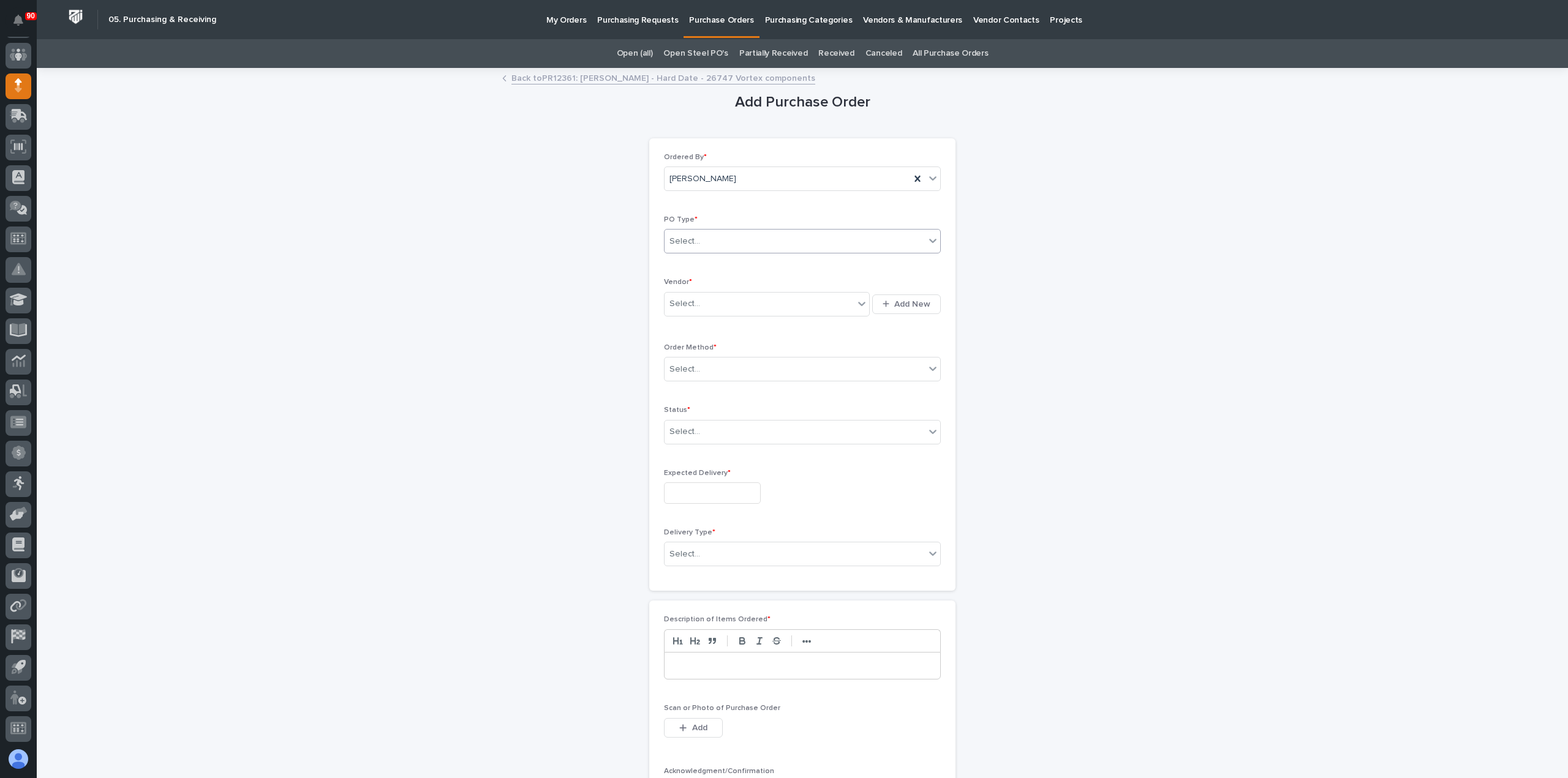
click at [735, 244] on div "Select..." at bounding box center [794, 241] width 260 height 20
click at [704, 280] on div "Paper" at bounding box center [797, 285] width 275 height 21
click at [738, 303] on div "Select..." at bounding box center [759, 304] width 189 height 20
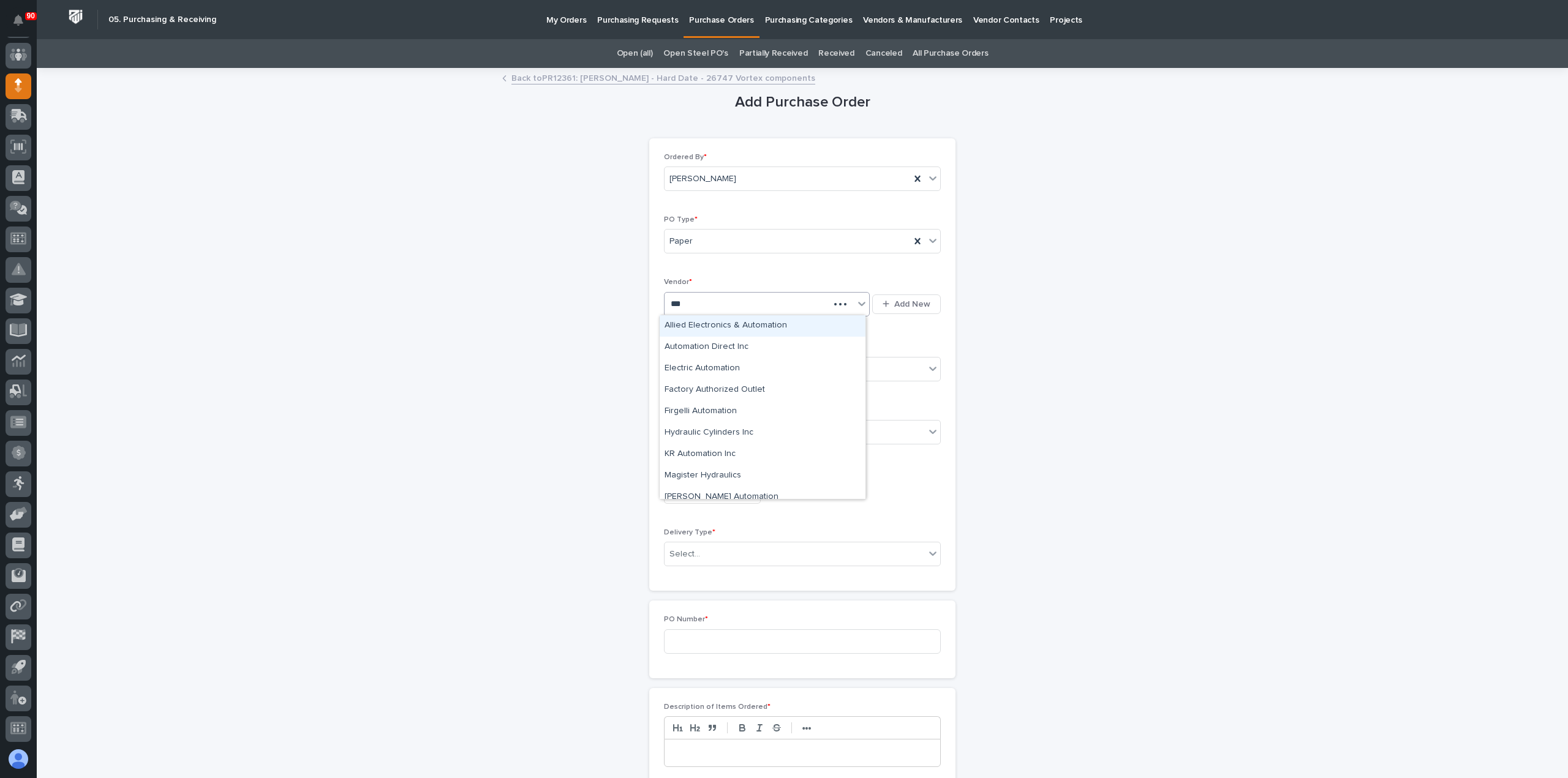
type input "****"
click at [752, 348] on div "Automation Direct Inc" at bounding box center [762, 348] width 206 height 21
click at [736, 368] on div "Select..." at bounding box center [794, 370] width 260 height 20
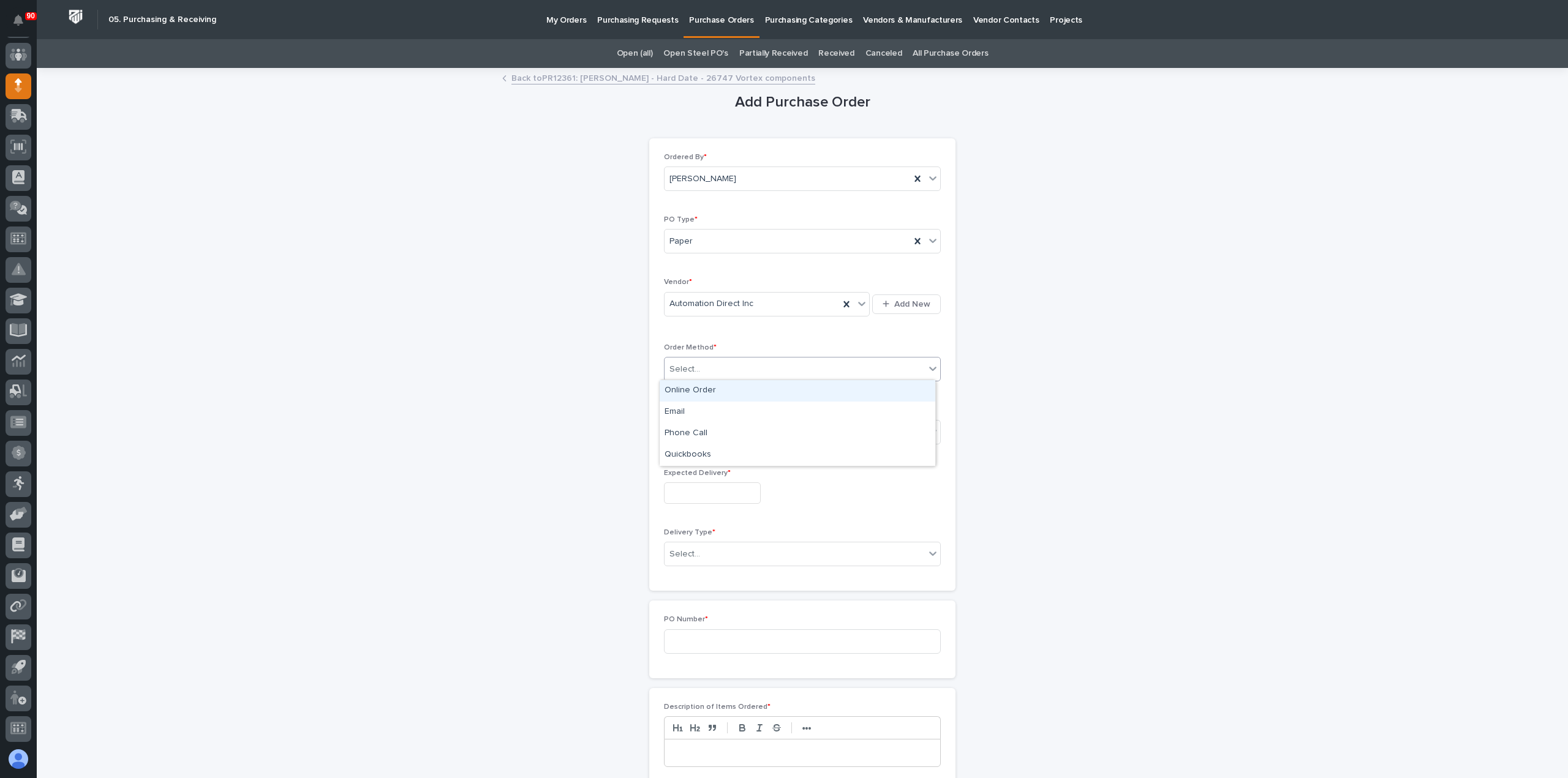
click at [697, 390] on div "Online Order" at bounding box center [797, 391] width 275 height 21
click at [713, 428] on div "Select..." at bounding box center [794, 432] width 260 height 20
click at [695, 469] on div "Submitted" at bounding box center [797, 475] width 275 height 21
click at [709, 483] on input "text" at bounding box center [712, 493] width 97 height 21
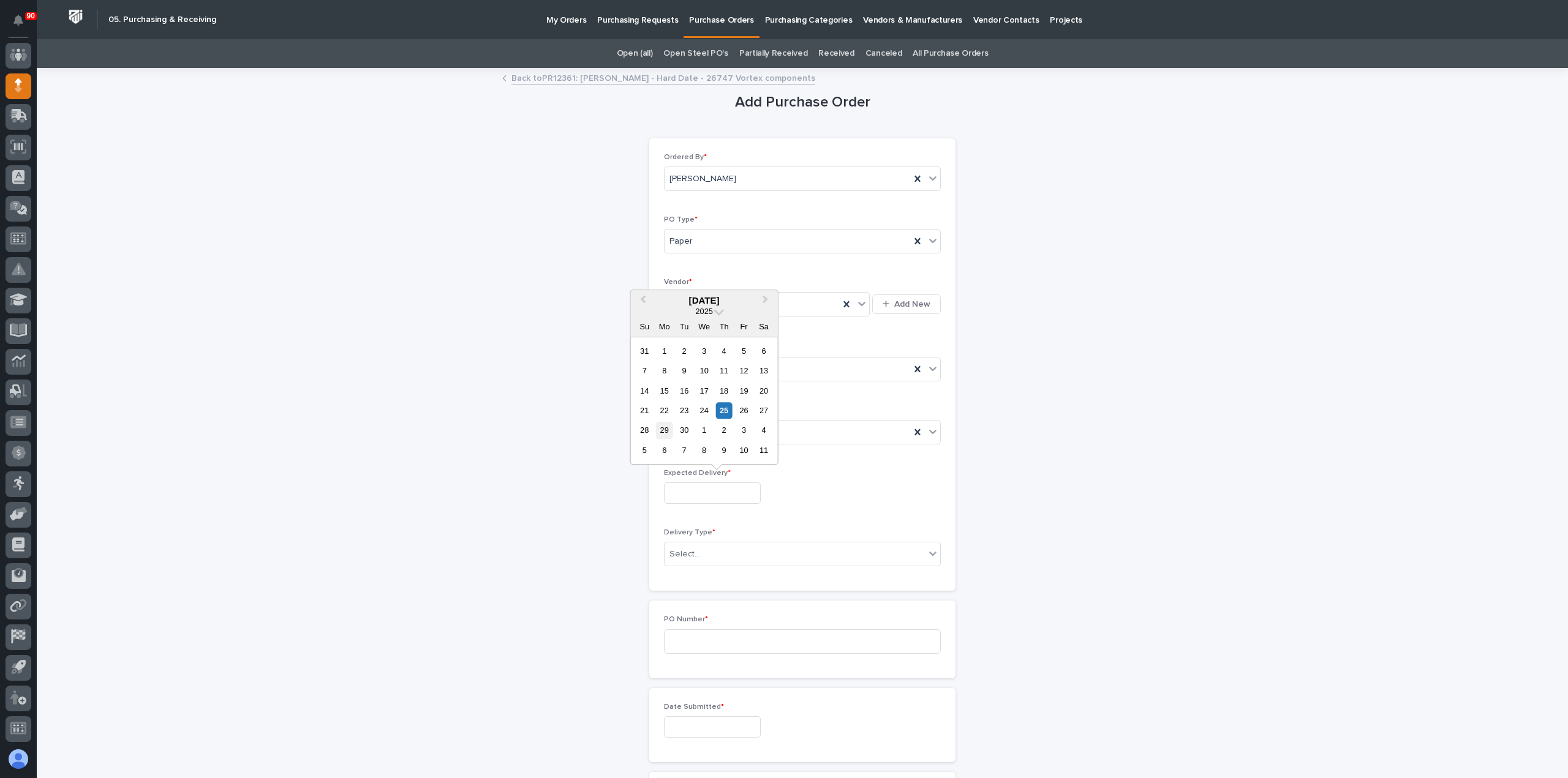
click at [661, 426] on div "29" at bounding box center [664, 430] width 17 height 17
type input "**********"
drag, startPoint x: 719, startPoint y: 550, endPoint x: 713, endPoint y: 557, distance: 9.2
click at [718, 550] on div "Select..." at bounding box center [794, 554] width 260 height 20
click at [700, 570] on div "Deliver to PWI" at bounding box center [797, 575] width 275 height 21
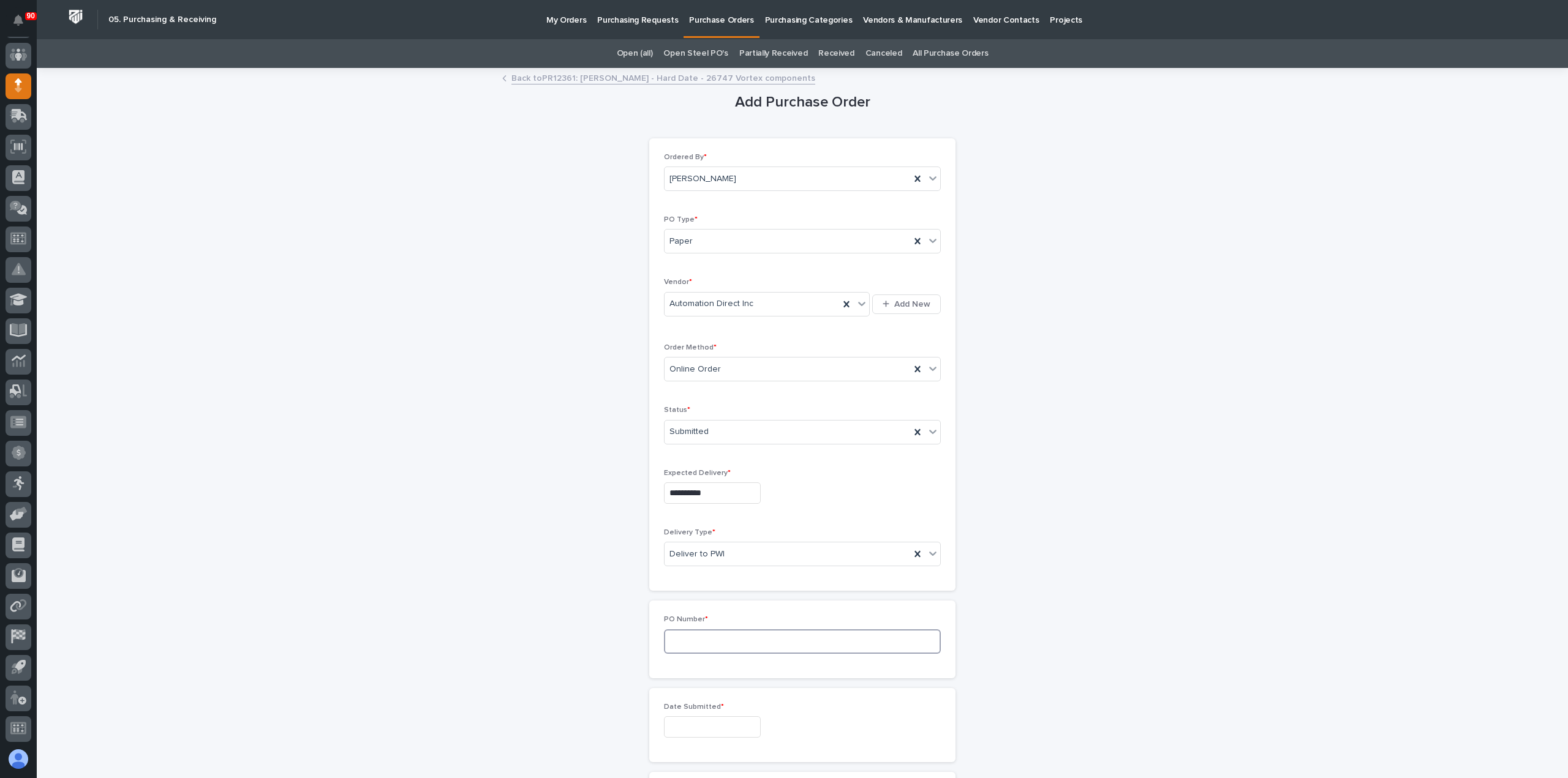
click at [732, 636] on input at bounding box center [802, 642] width 277 height 25
type input "19004"
click at [686, 717] on input "text" at bounding box center [712, 727] width 97 height 21
click at [720, 642] on div "25" at bounding box center [724, 644] width 17 height 17
type input "**********"
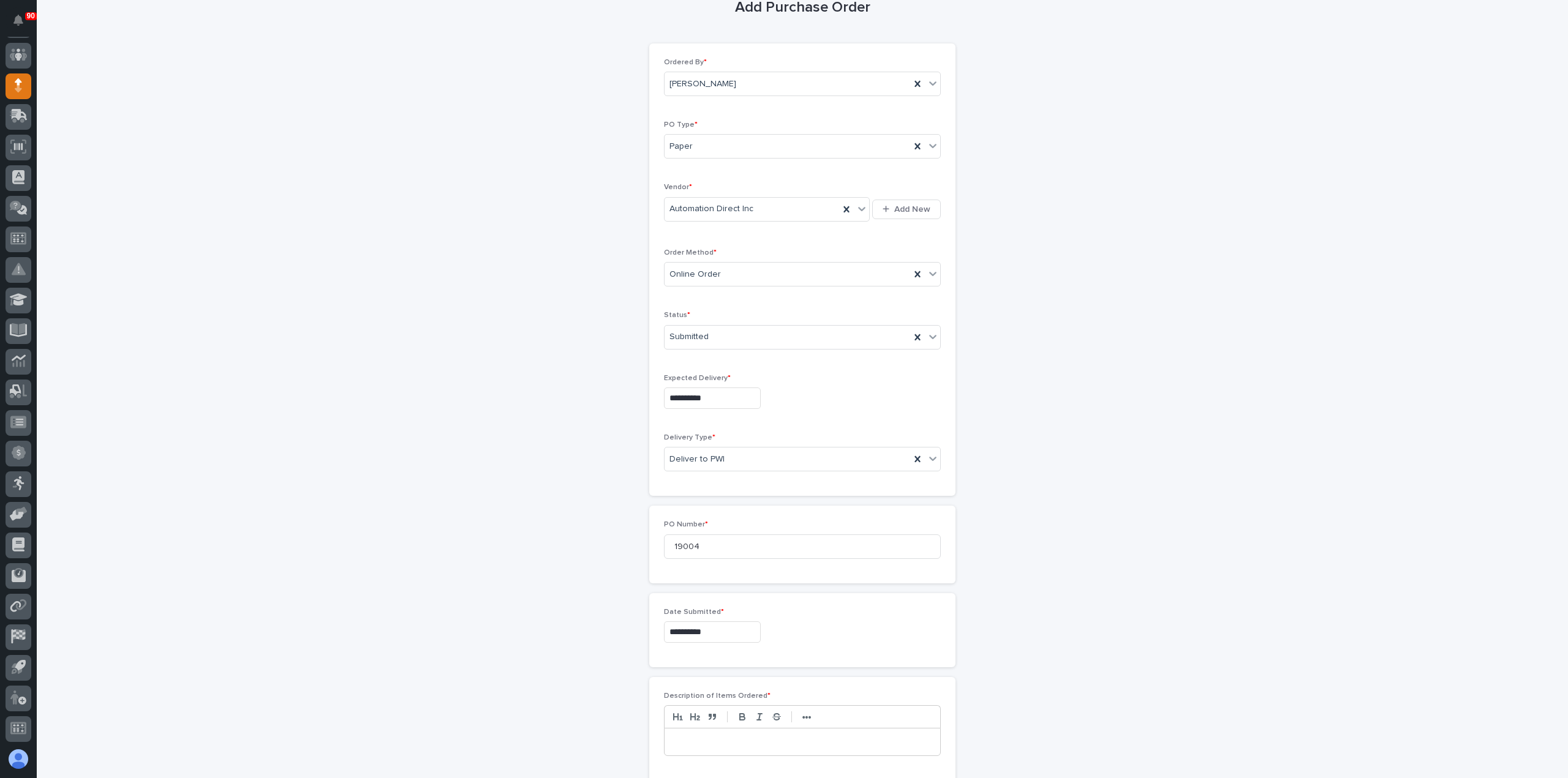
scroll to position [245, 0]
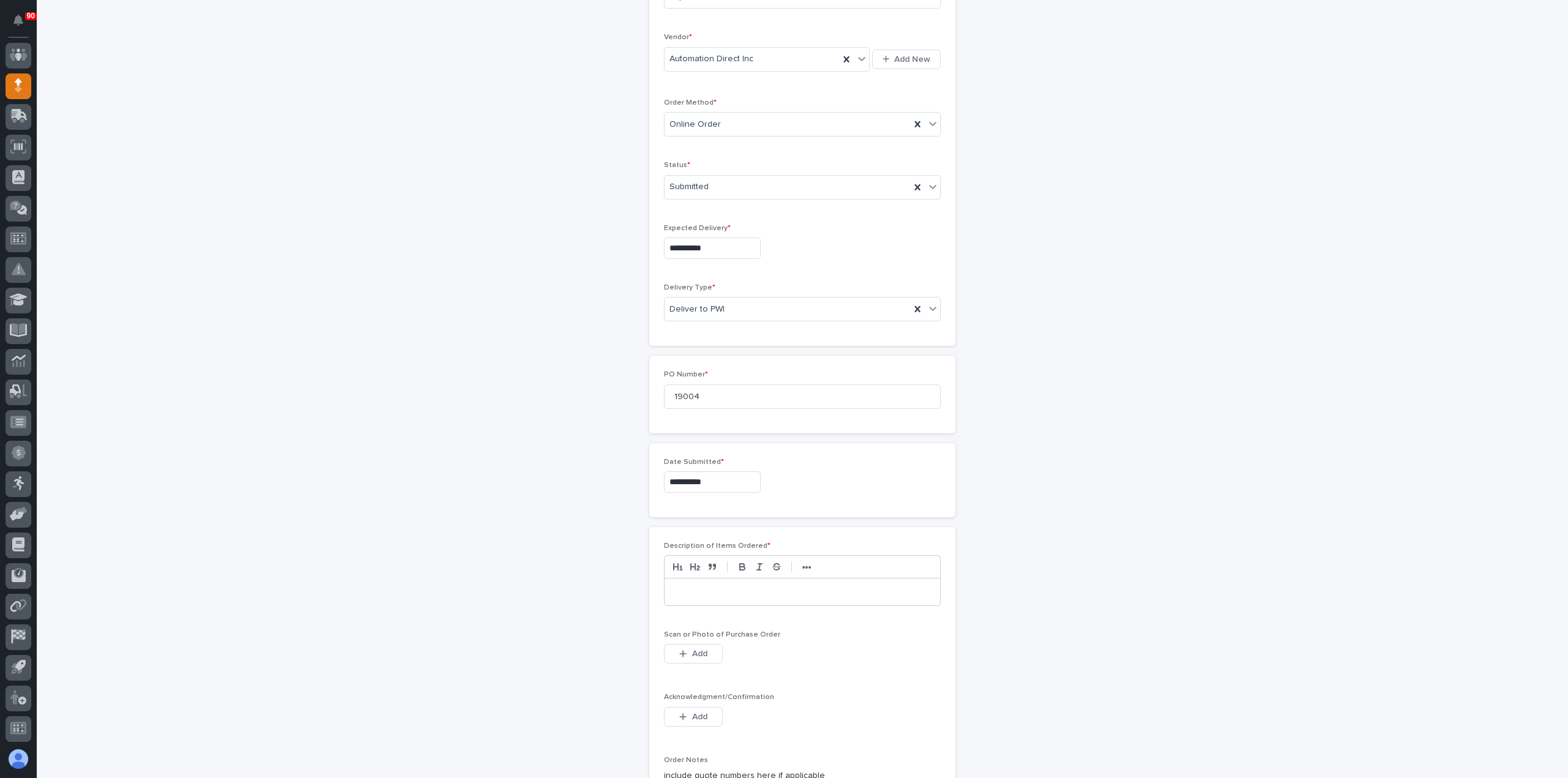
click at [708, 595] on div at bounding box center [802, 592] width 275 height 27
click at [682, 644] on button "Add" at bounding box center [693, 654] width 59 height 19
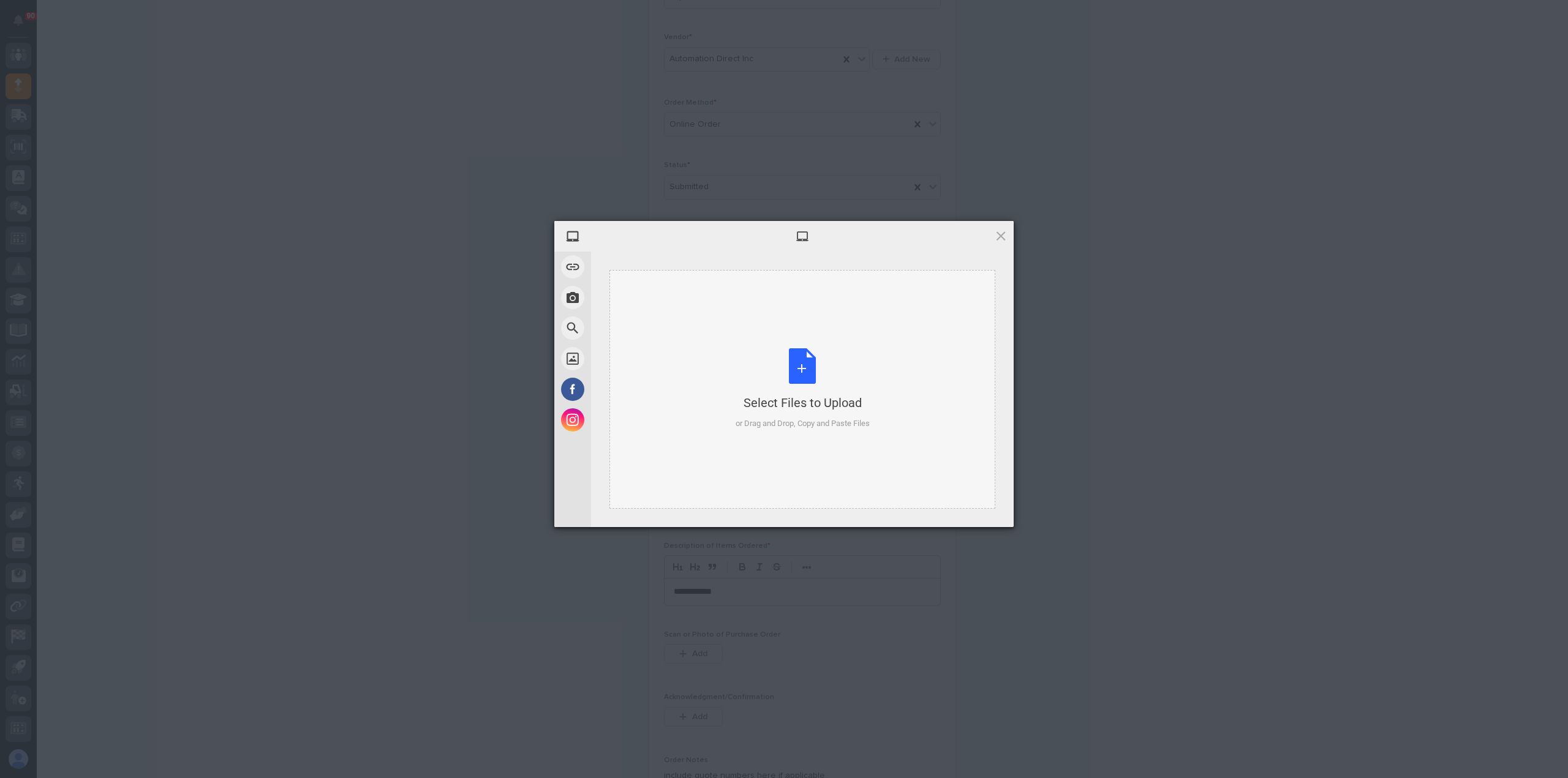
click at [796, 360] on div "Select Files to Upload or Drag and Drop, Copy and Paste Files" at bounding box center [802, 389] width 134 height 82
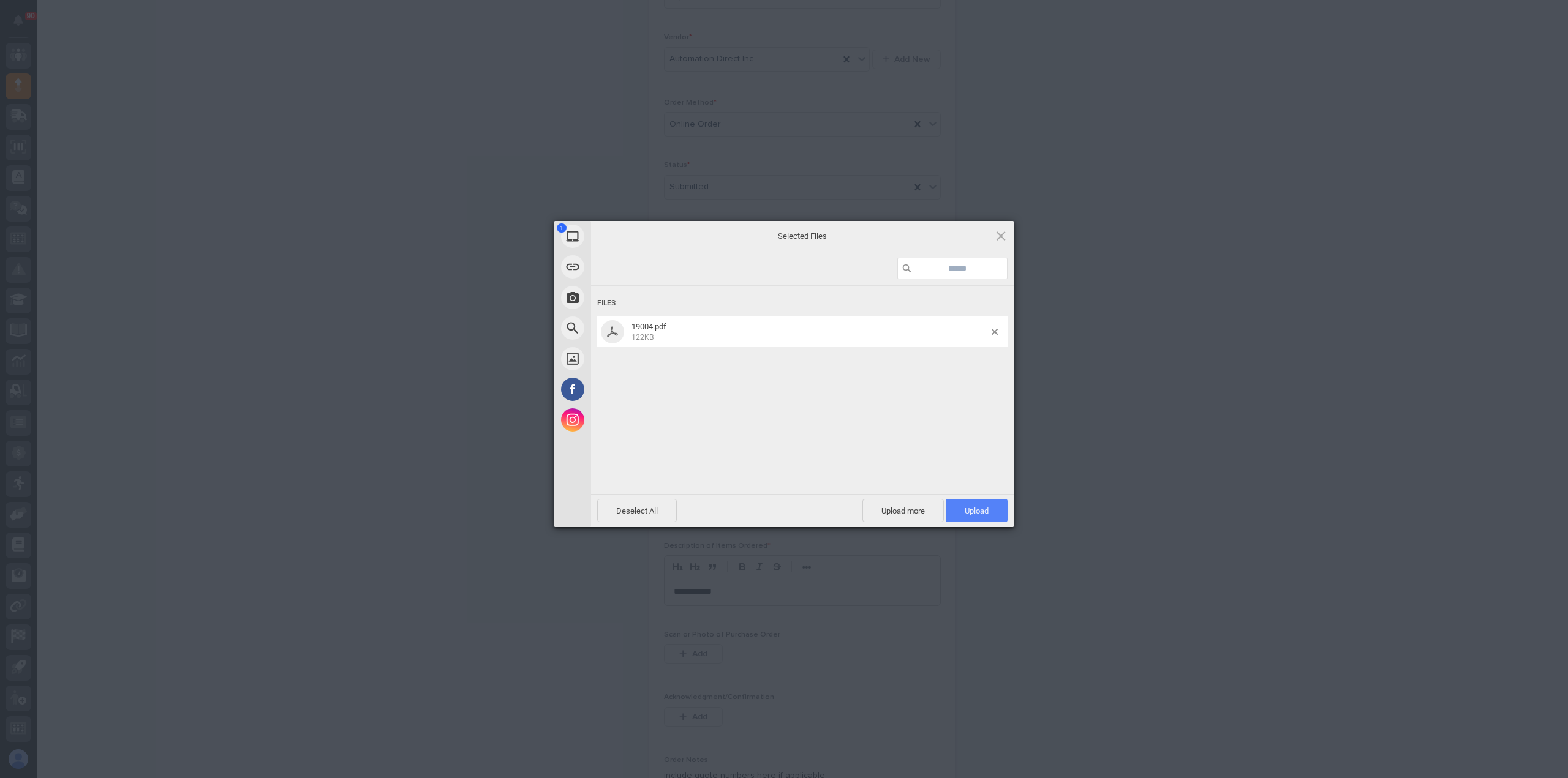
click at [982, 509] on span "Upload 1" at bounding box center [977, 511] width 24 height 9
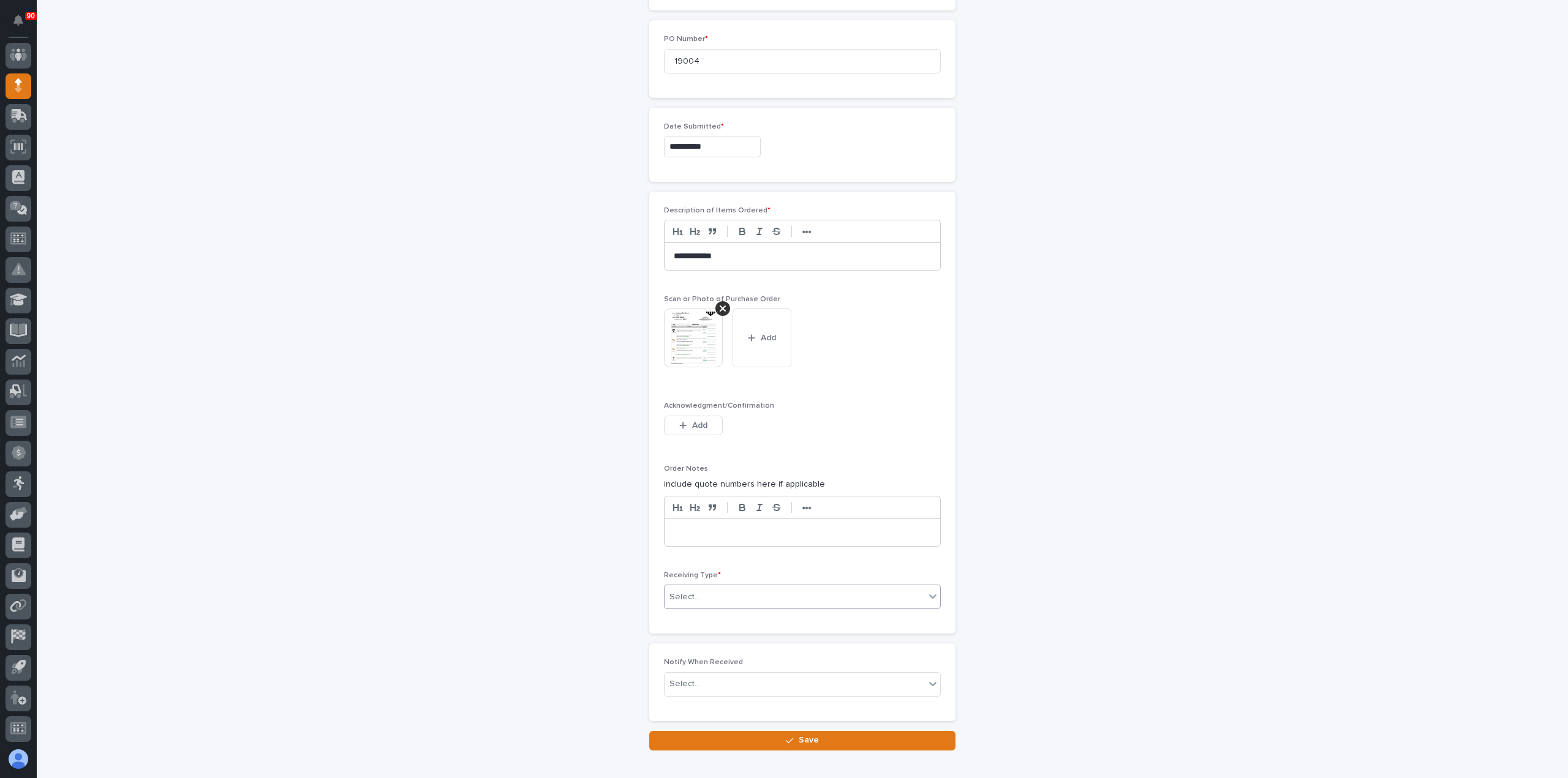
scroll to position [634, 0]
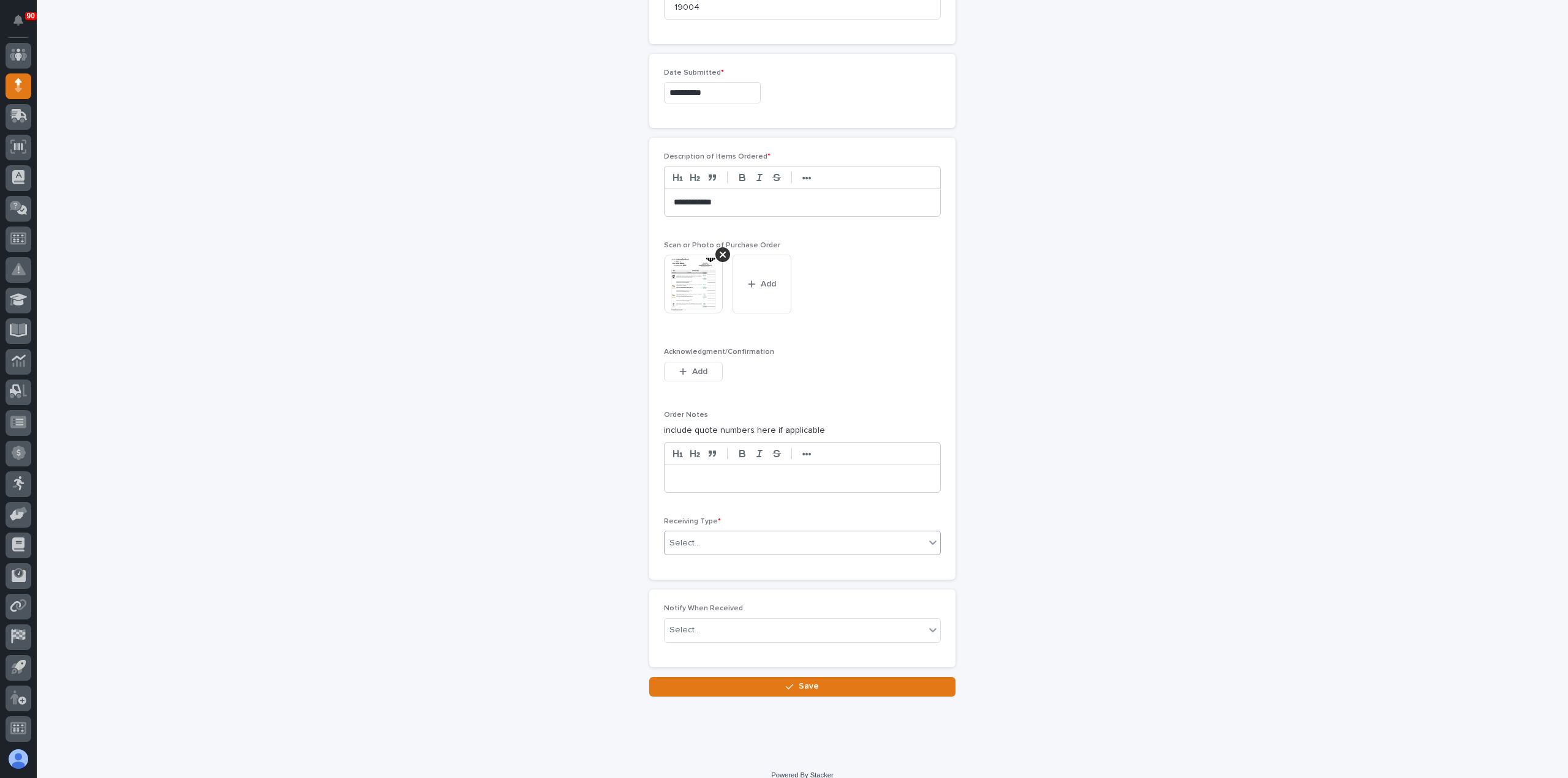
click at [778, 537] on div "Select..." at bounding box center [794, 543] width 260 height 20
click at [709, 623] on div "Deliver to" at bounding box center [797, 626] width 275 height 21
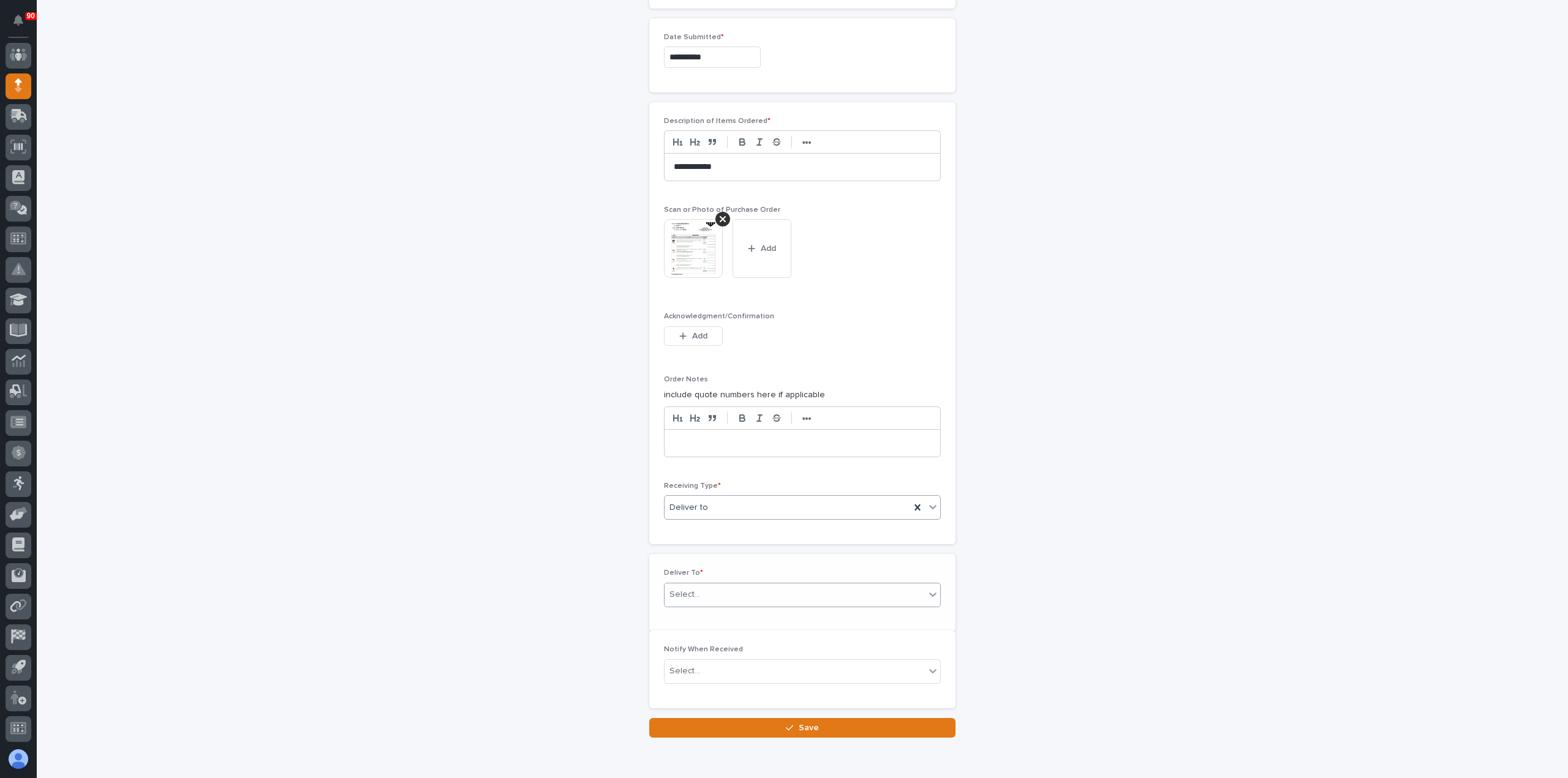
scroll to position [678, 0]
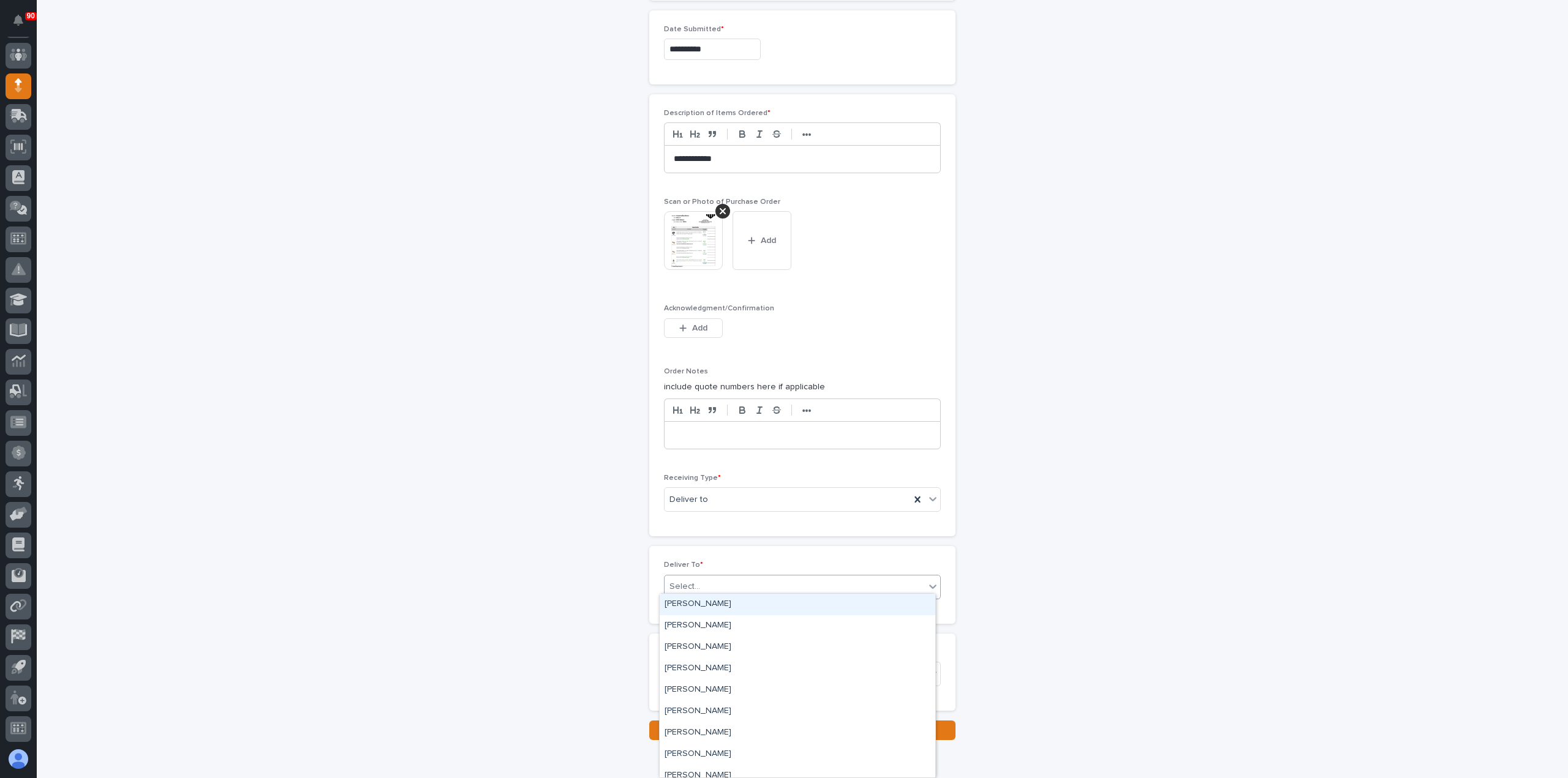
click at [734, 581] on div "Select..." at bounding box center [794, 587] width 260 height 20
type input "****"
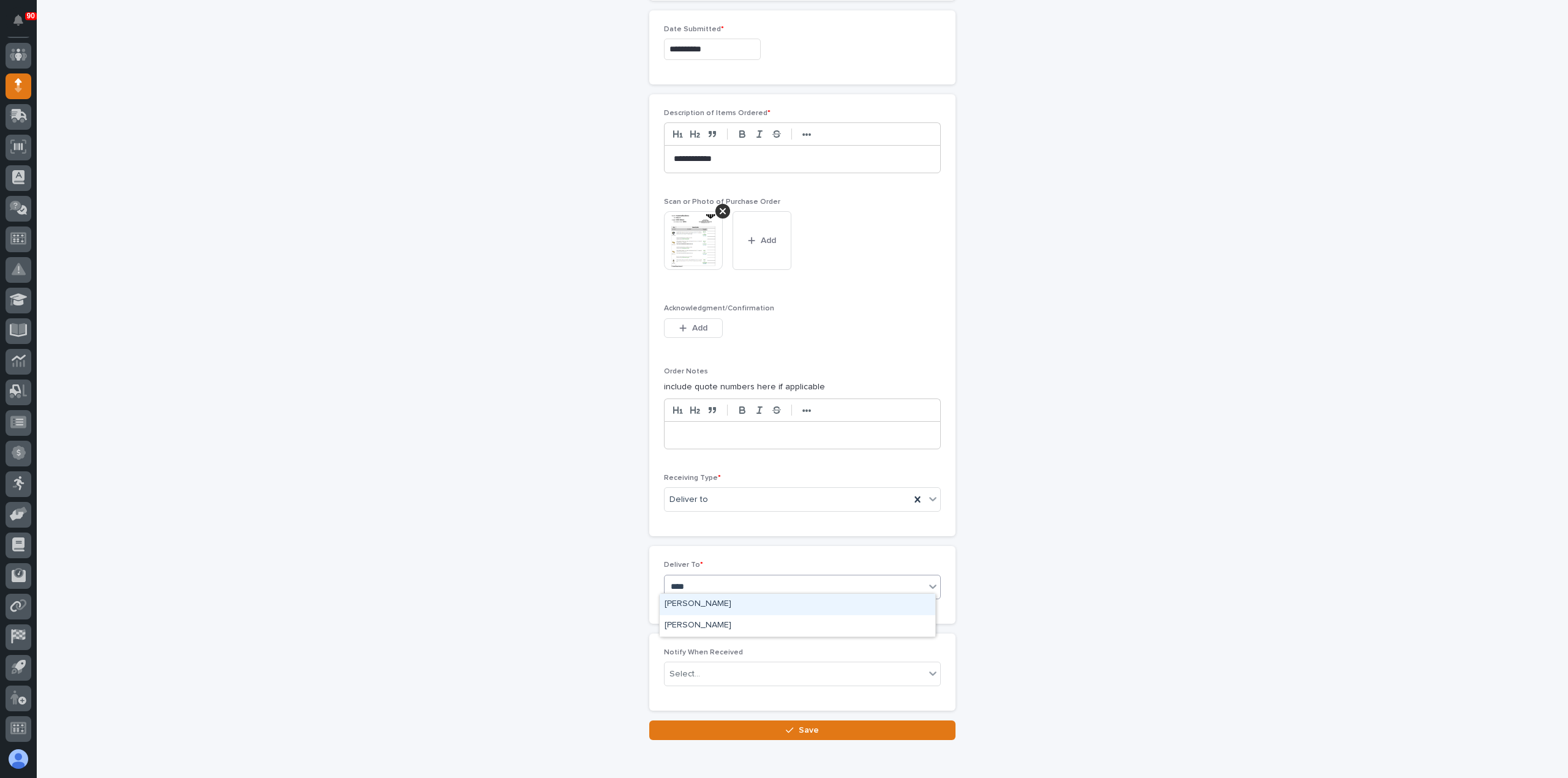
click at [692, 598] on div "[PERSON_NAME]" at bounding box center [797, 604] width 275 height 21
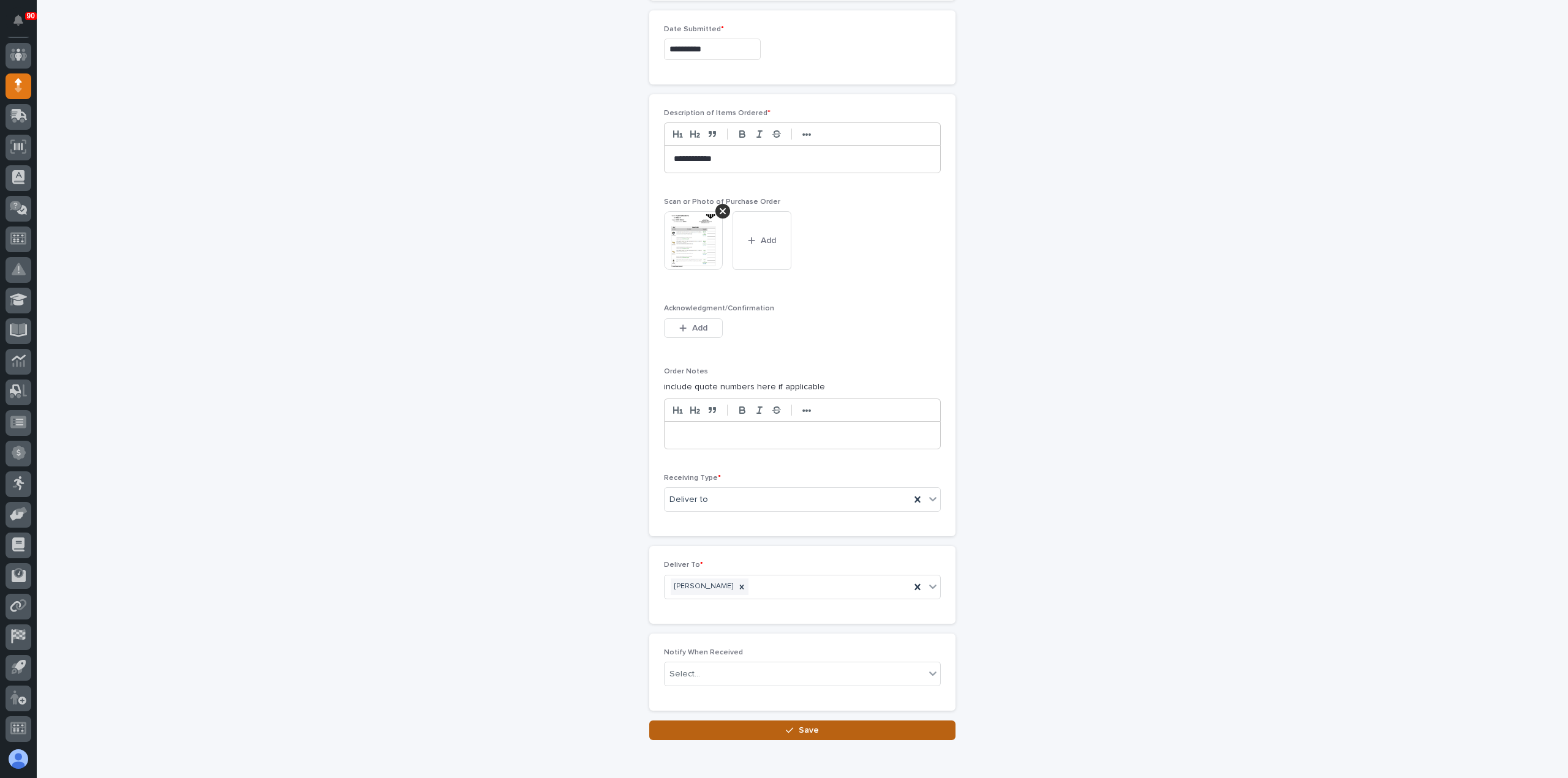
click at [786, 726] on icon "button" at bounding box center [789, 730] width 7 height 9
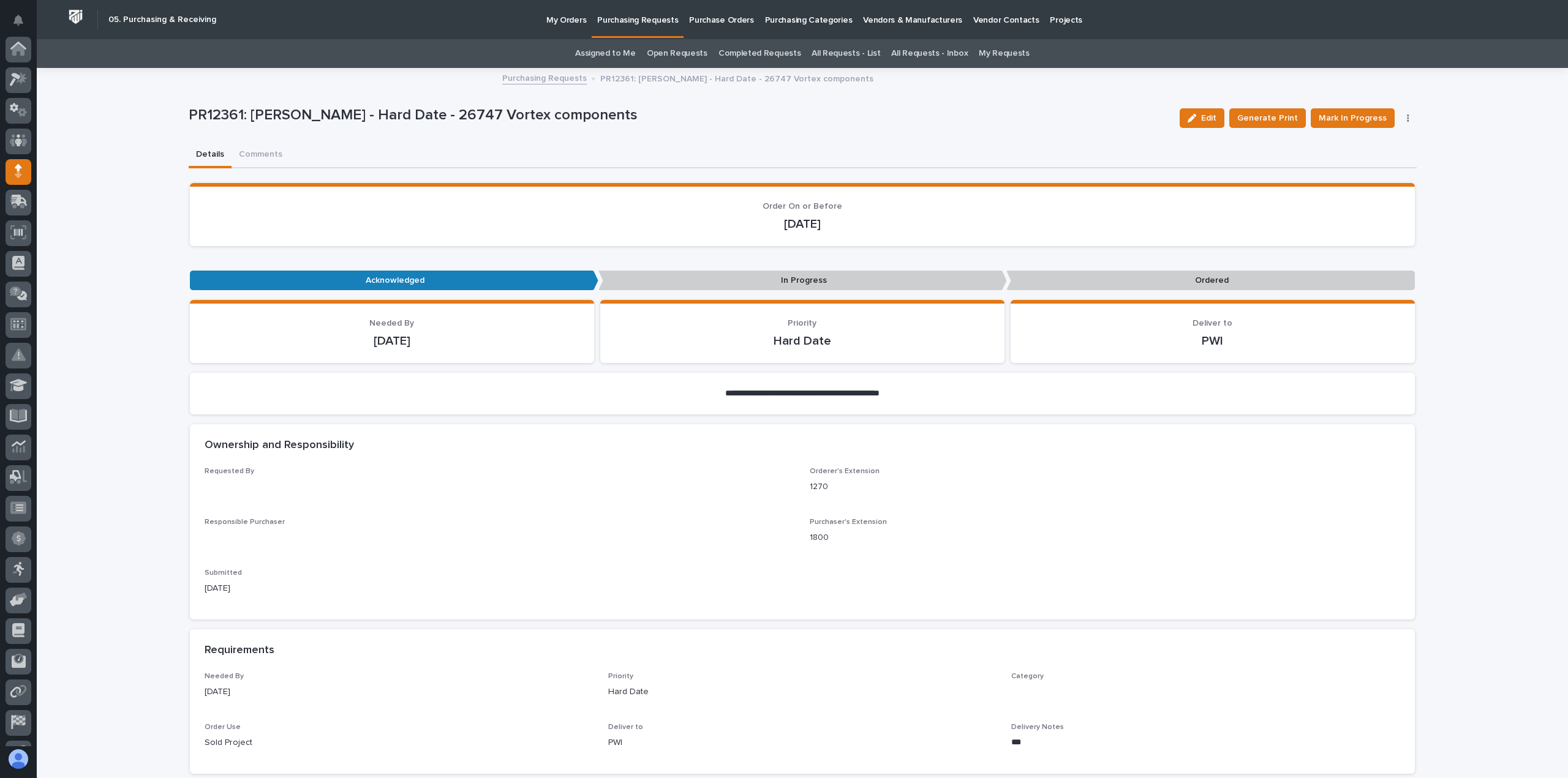
scroll to position [86, 0]
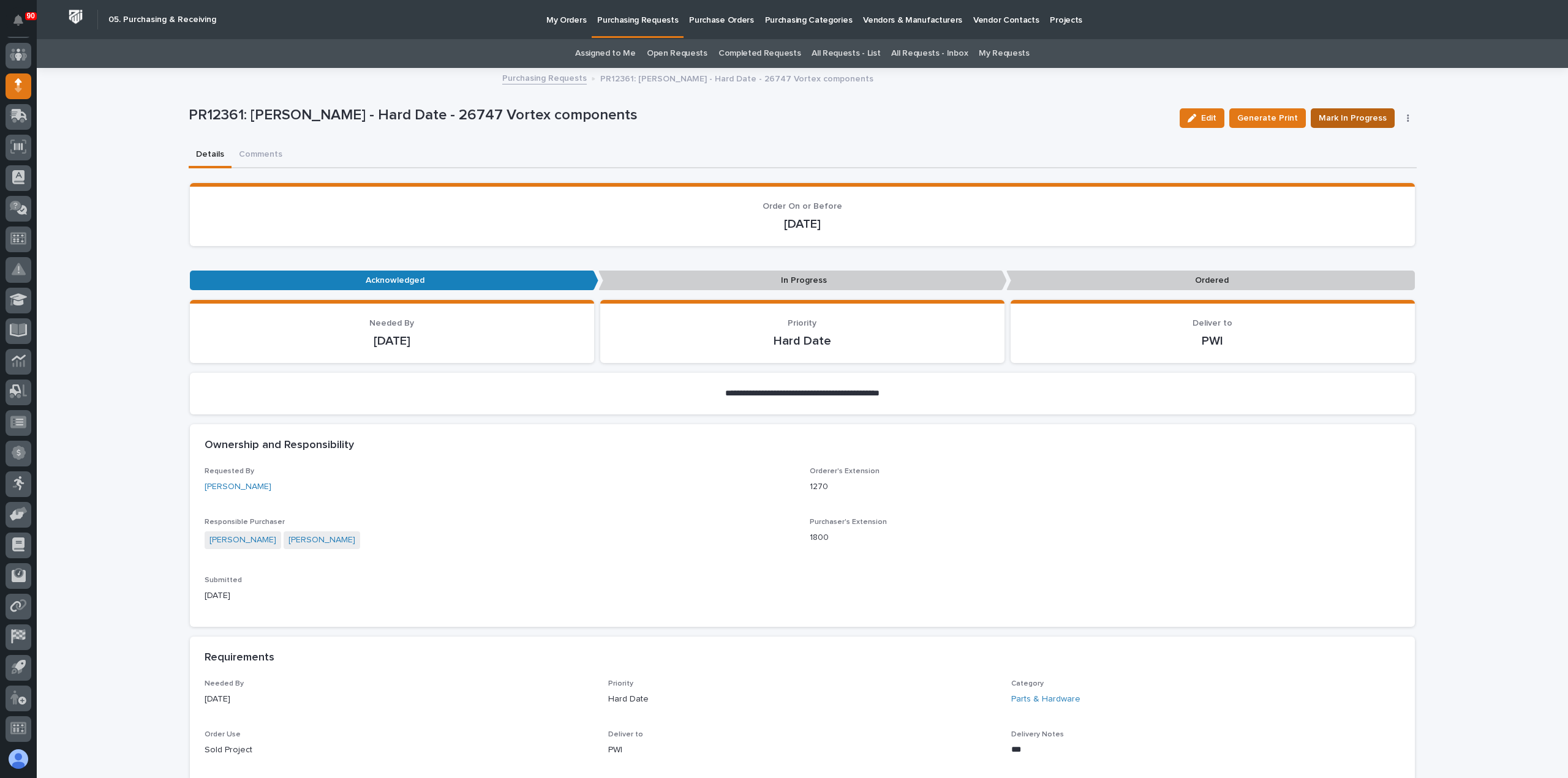
click at [1352, 114] on span "Mark In Progress" at bounding box center [1353, 118] width 68 height 15
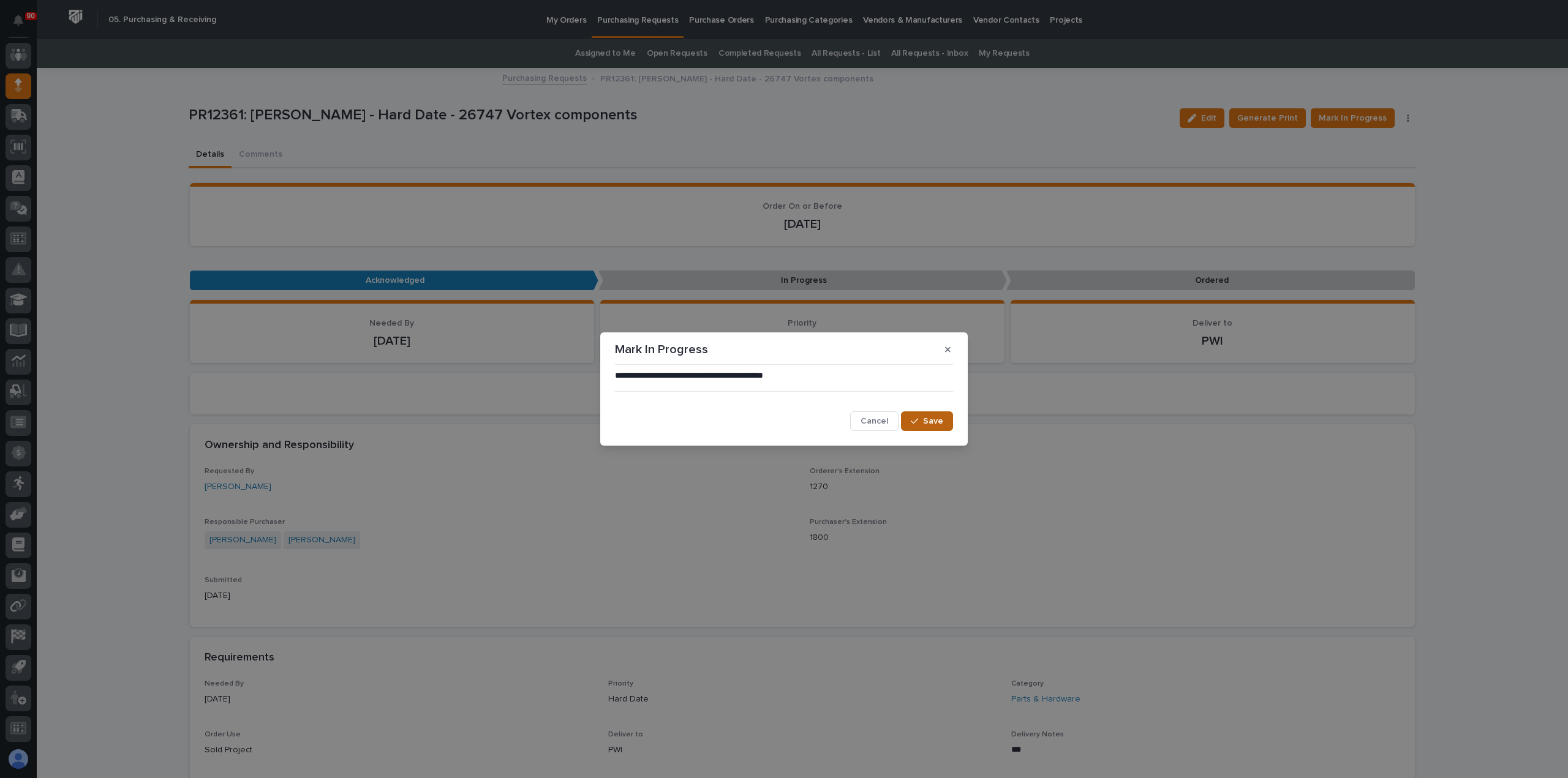
click at [925, 415] on button "Save" at bounding box center [927, 420] width 52 height 19
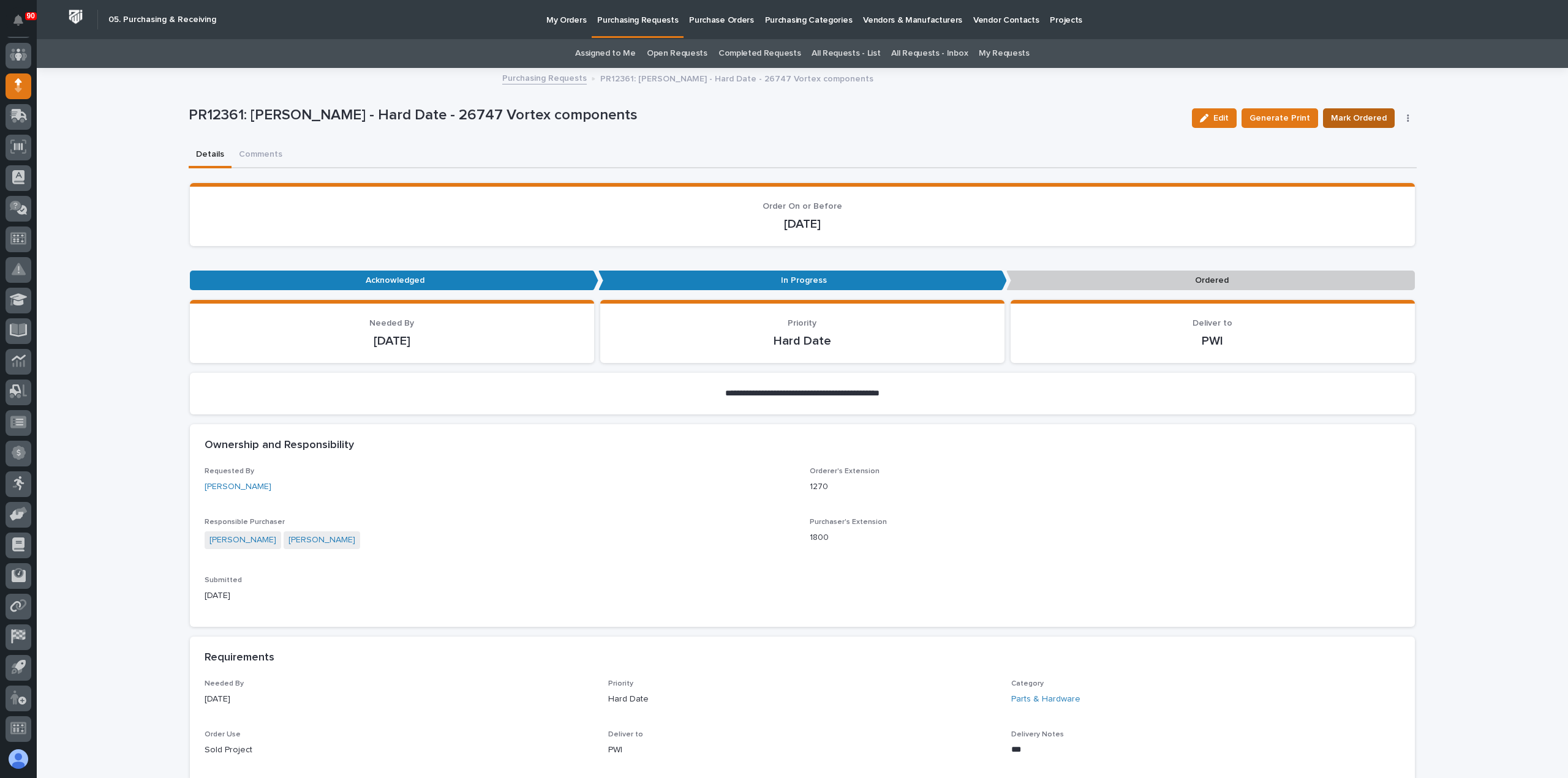
click at [1369, 116] on span "Mark Ordered" at bounding box center [1358, 118] width 55 height 15
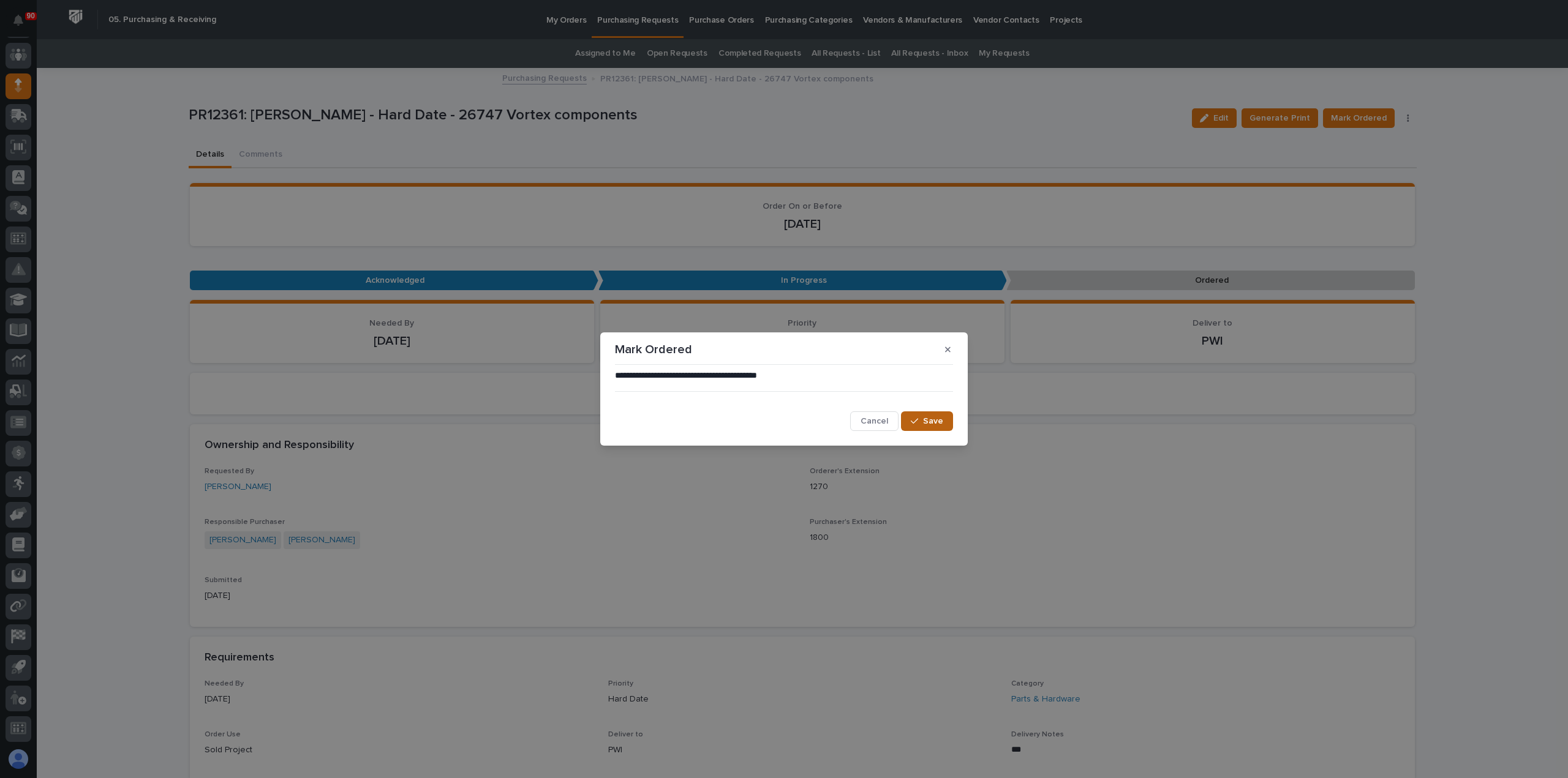
click at [921, 414] on button "Save" at bounding box center [927, 420] width 52 height 19
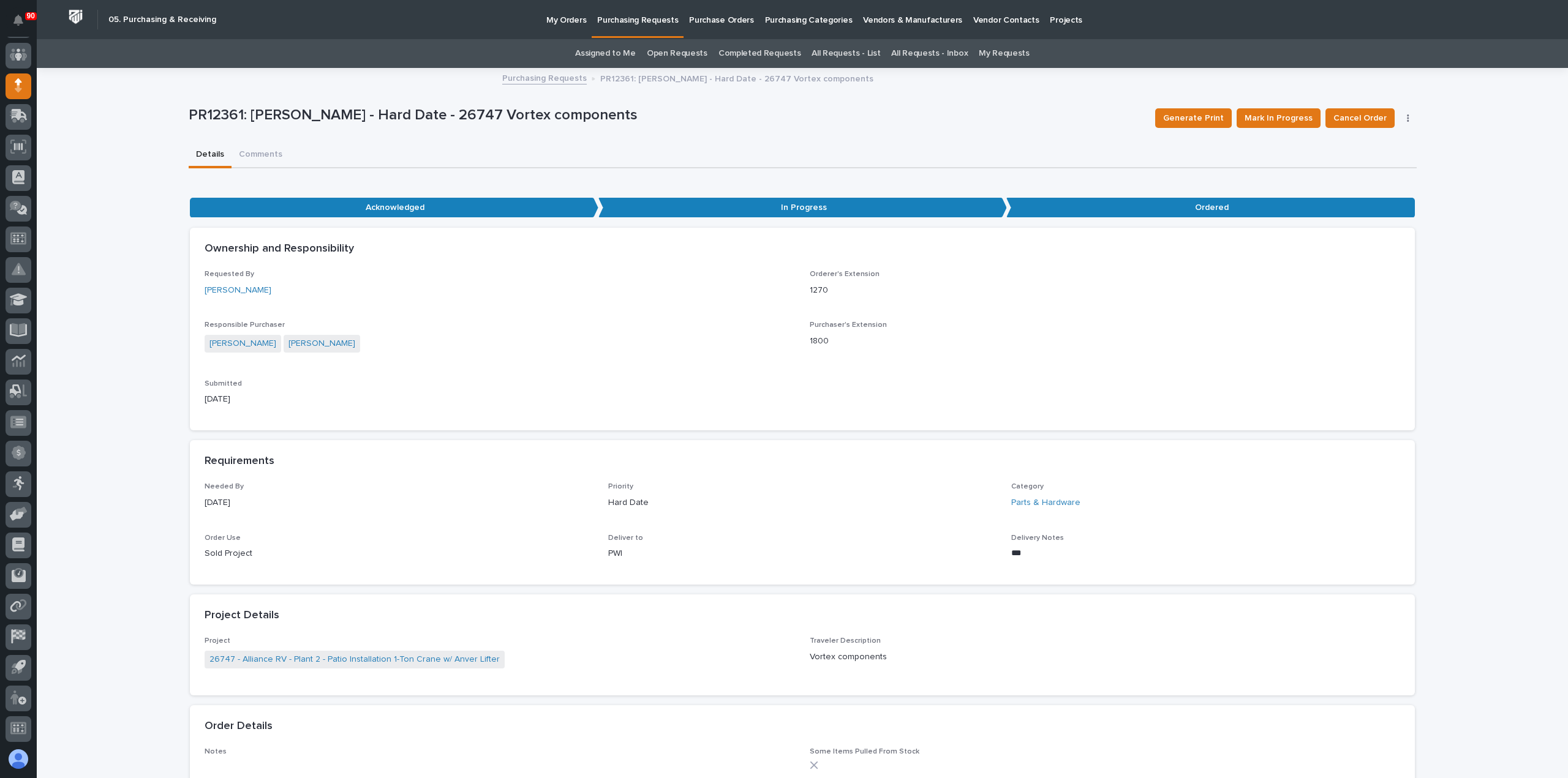
click at [644, 18] on p "Purchasing Requests" at bounding box center [637, 13] width 81 height 25
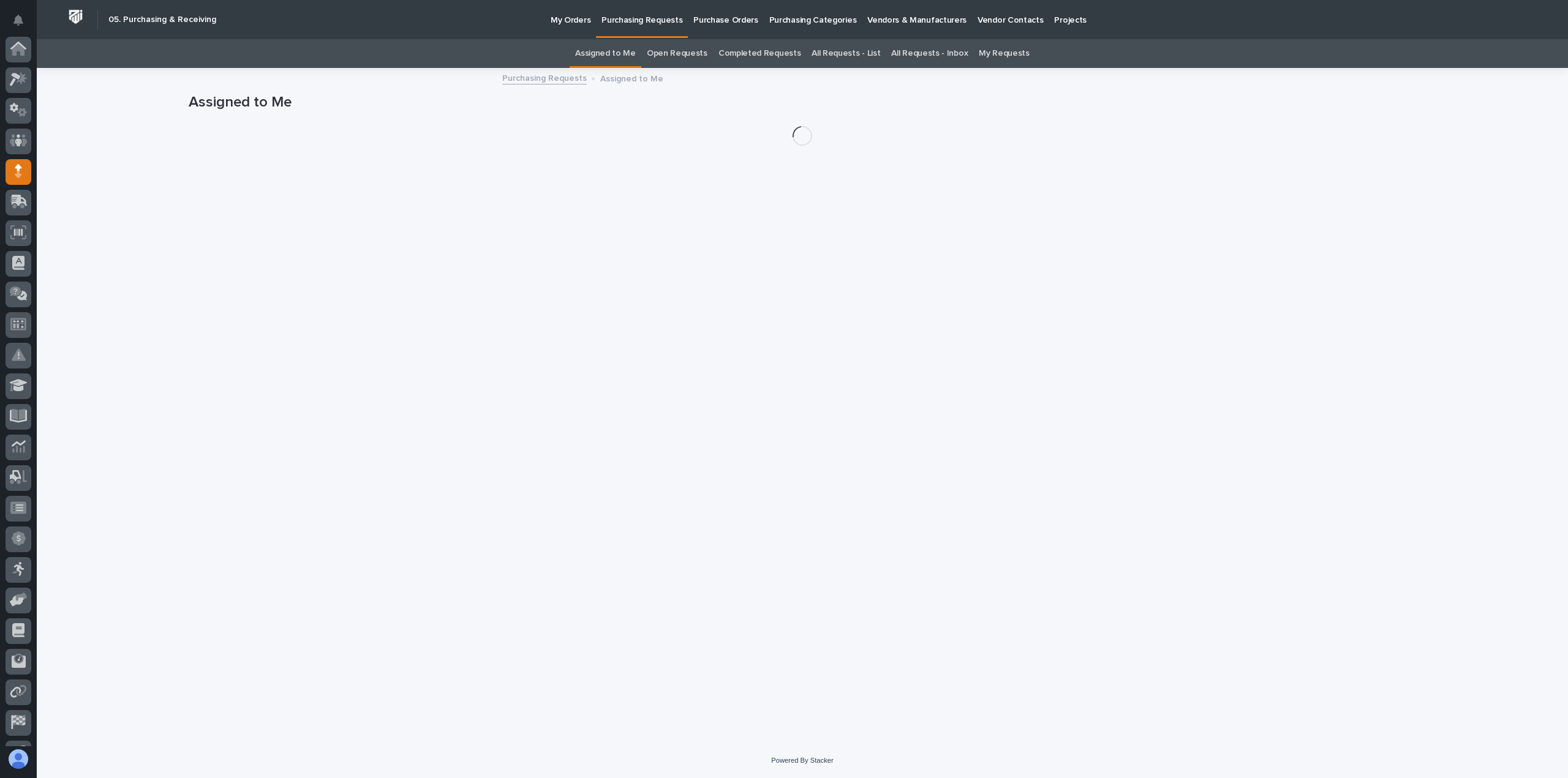
scroll to position [86, 0]
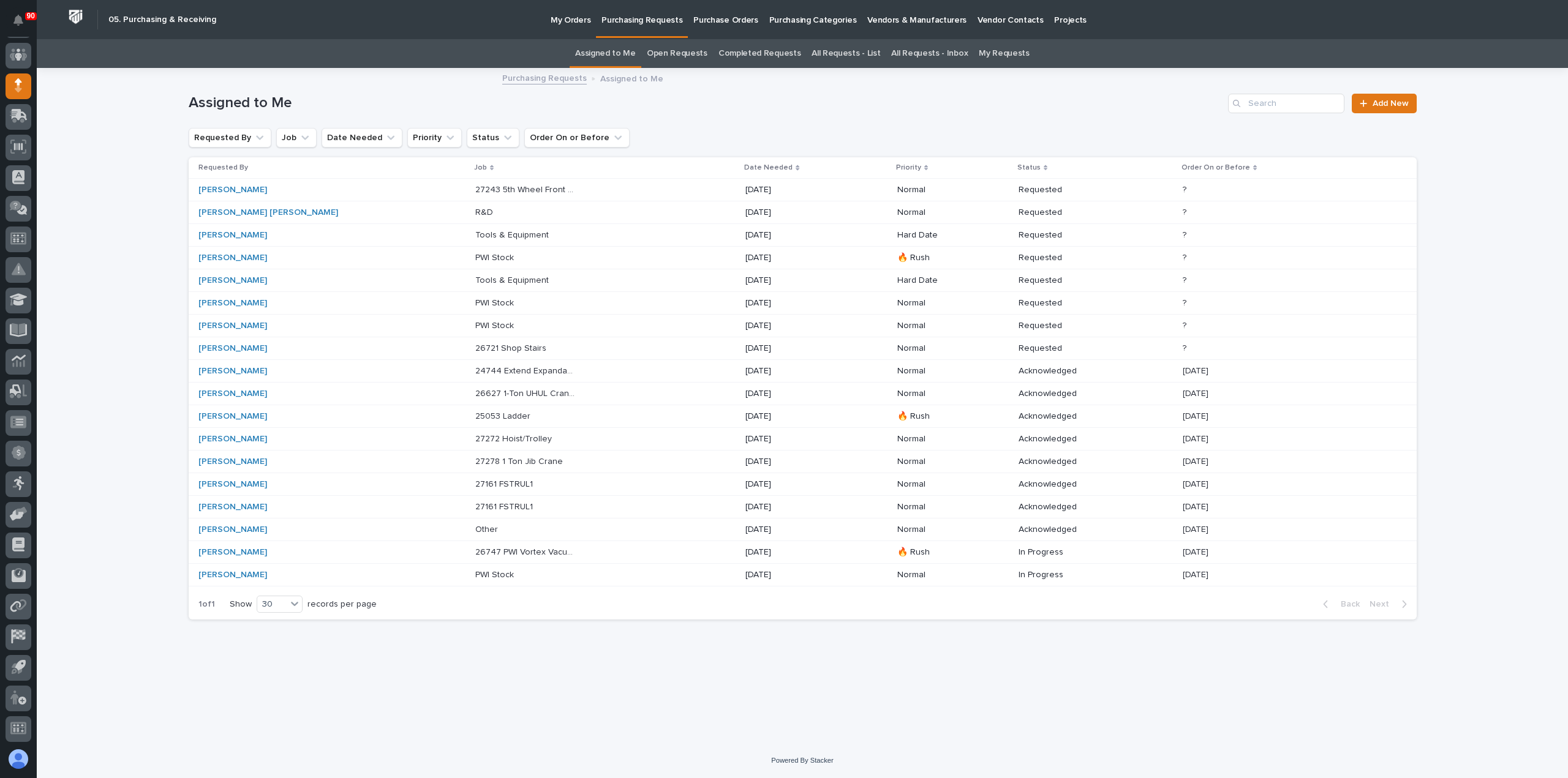
click at [475, 279] on p "Tools & Equipment" at bounding box center [514, 279] width 76 height 13
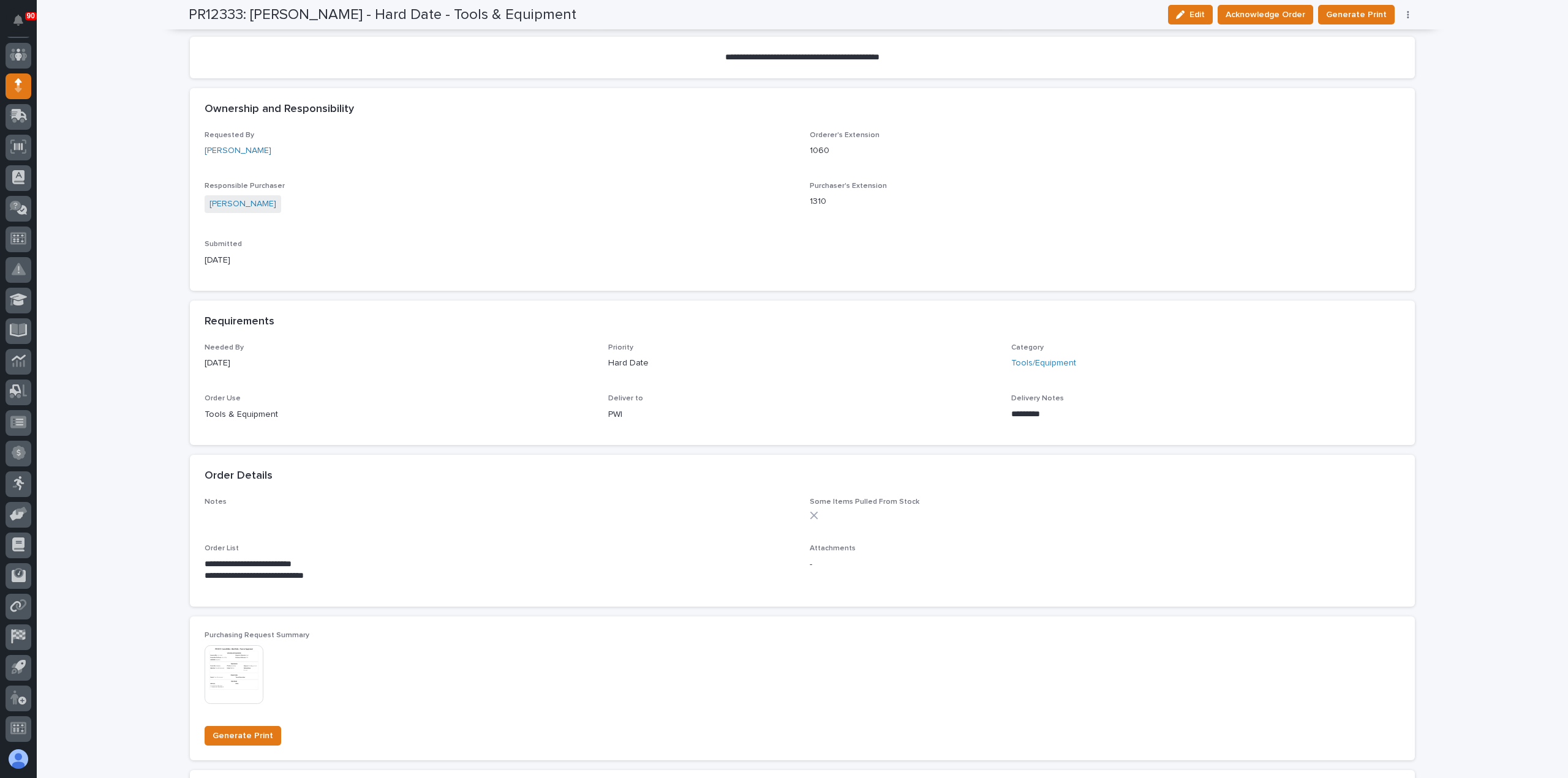
scroll to position [306, 0]
